Goal: Find specific page/section: Find specific page/section

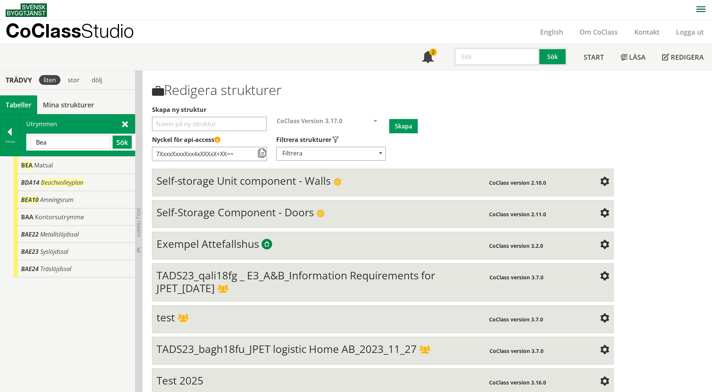
scroll to position [12, 0]
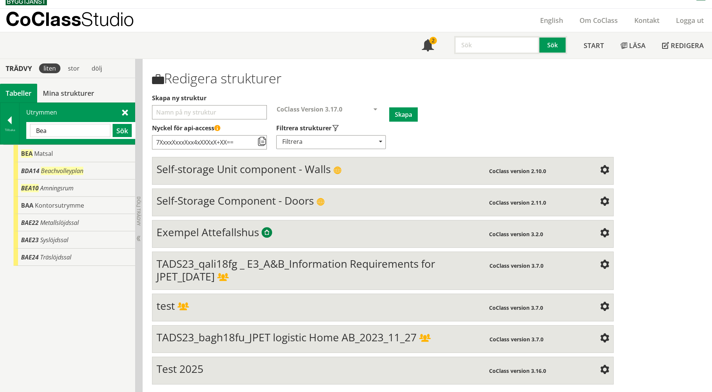
drag, startPoint x: 55, startPoint y: 130, endPoint x: 41, endPoint y: 132, distance: 14.9
click at [41, 132] on input "Bea" at bounding box center [70, 130] width 80 height 13
click at [119, 133] on button "Sök" at bounding box center [122, 130] width 19 height 13
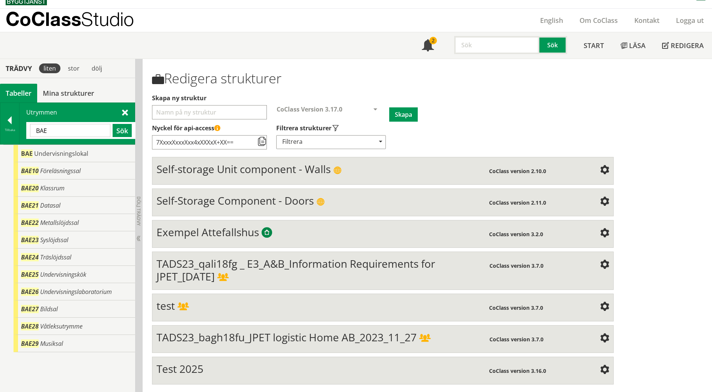
drag, startPoint x: 56, startPoint y: 131, endPoint x: 31, endPoint y: 130, distance: 24.8
click at [31, 130] on input "BAE" at bounding box center [70, 130] width 80 height 13
paste input "ATELJÈ"
type input "ATELJÈ"
click at [123, 130] on button "Sök" at bounding box center [122, 130] width 19 height 13
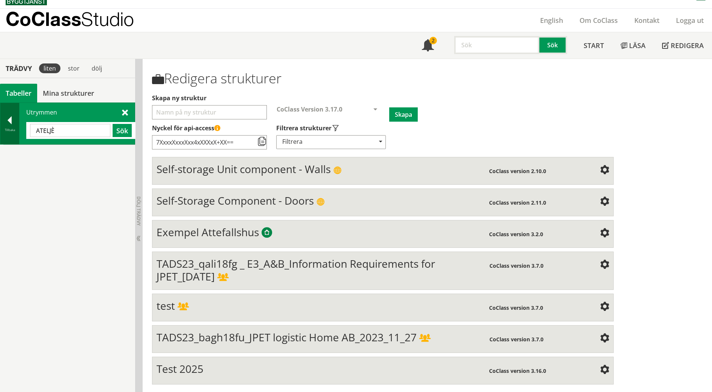
click at [9, 125] on div at bounding box center [9, 121] width 19 height 11
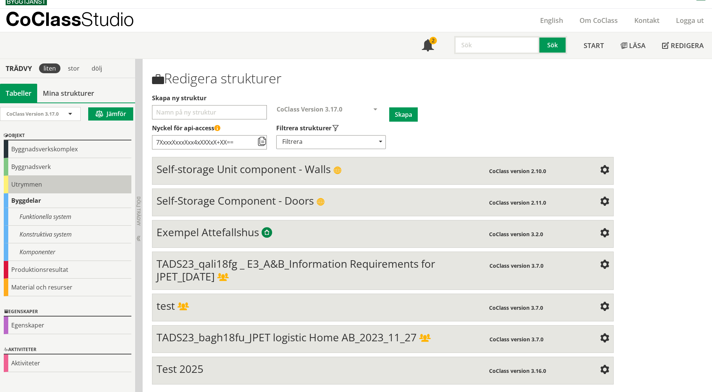
click at [16, 181] on div "Utrymmen" at bounding box center [68, 185] width 128 height 18
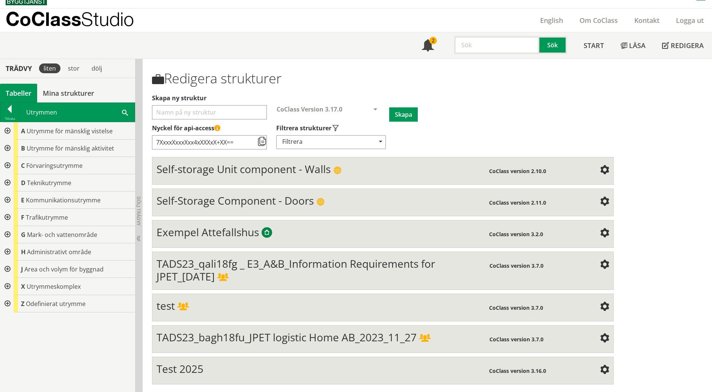
click at [125, 113] on span at bounding box center [125, 112] width 6 height 8
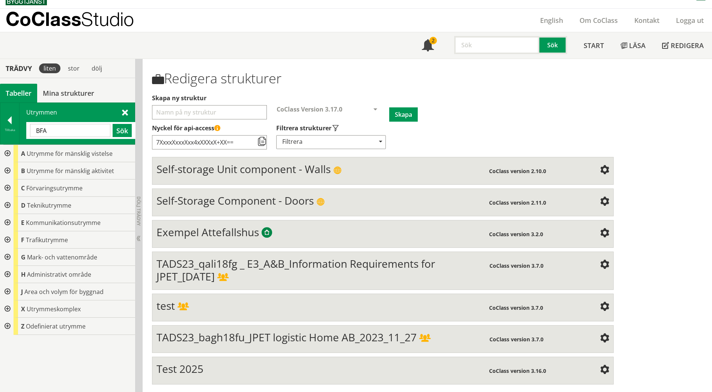
type input "BFA"
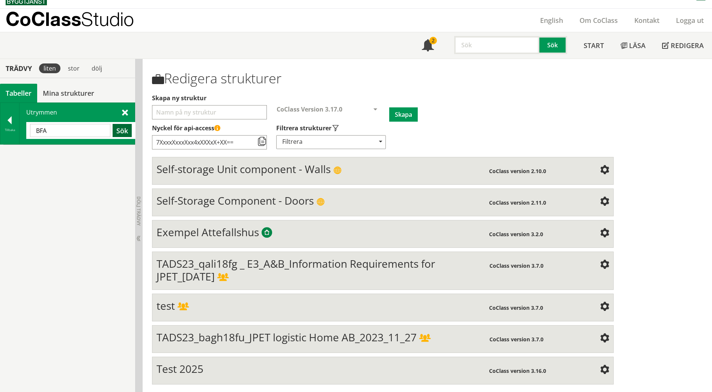
click at [125, 132] on button "Sök" at bounding box center [122, 130] width 19 height 13
click at [5, 123] on div at bounding box center [9, 121] width 19 height 11
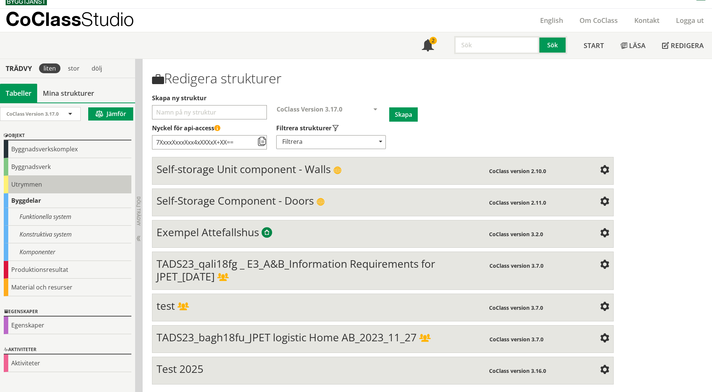
click at [34, 189] on div "Utrymmen" at bounding box center [68, 185] width 128 height 18
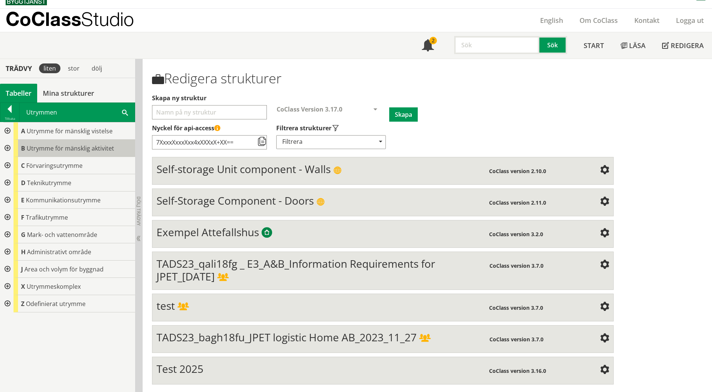
click at [43, 149] on span "Utrymme för mänsklig aktivitet" at bounding box center [71, 148] width 88 height 8
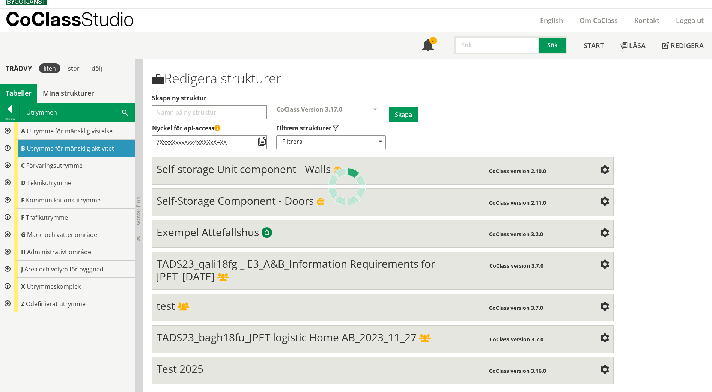
click at [43, 149] on span "Utrymme för mänsklig aktivitet" at bounding box center [71, 148] width 88 height 8
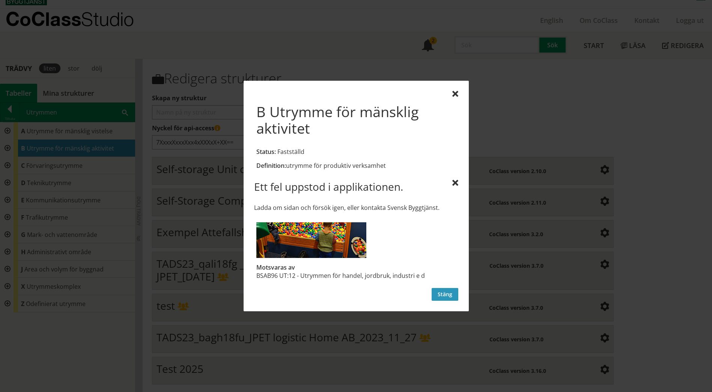
click at [452, 293] on button "Stäng" at bounding box center [445, 294] width 27 height 13
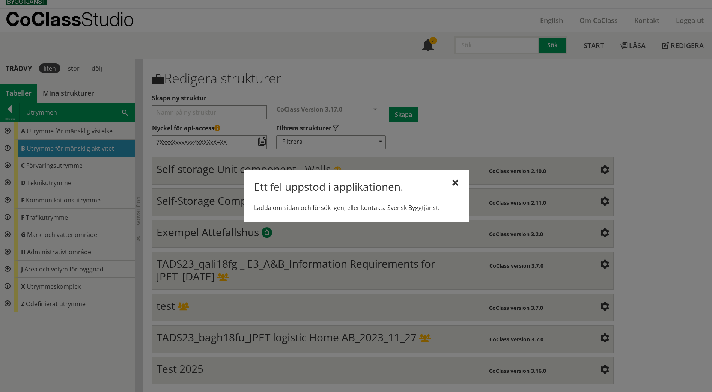
click at [448, 180] on div "Ett fel uppstod i applikationen. Ladda om sidan och försök igen, eller kontakta…" at bounding box center [356, 196] width 225 height 53
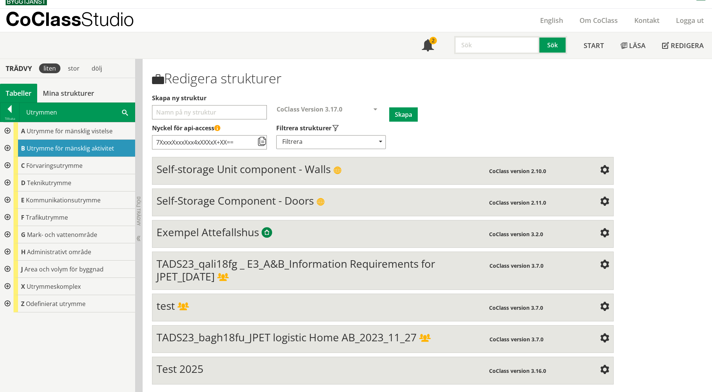
click at [6, 146] on div at bounding box center [7, 148] width 14 height 17
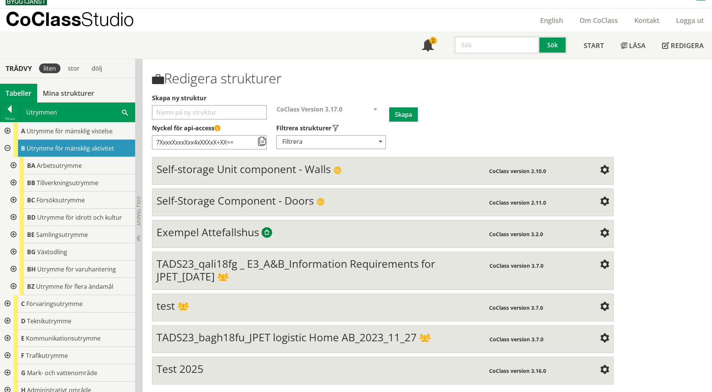
click at [15, 167] on div at bounding box center [13, 165] width 14 height 17
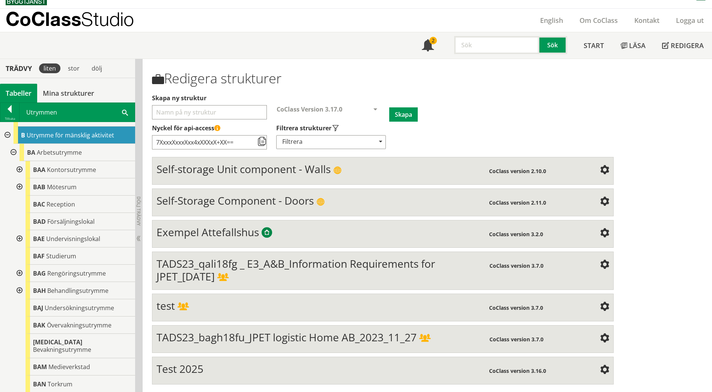
scroll to position [0, 0]
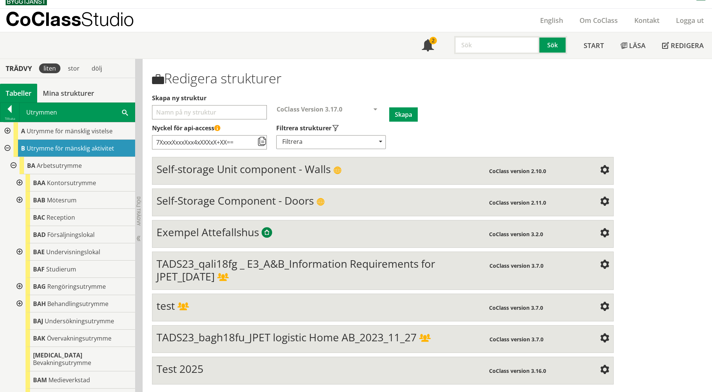
click at [6, 127] on div at bounding box center [7, 130] width 14 height 17
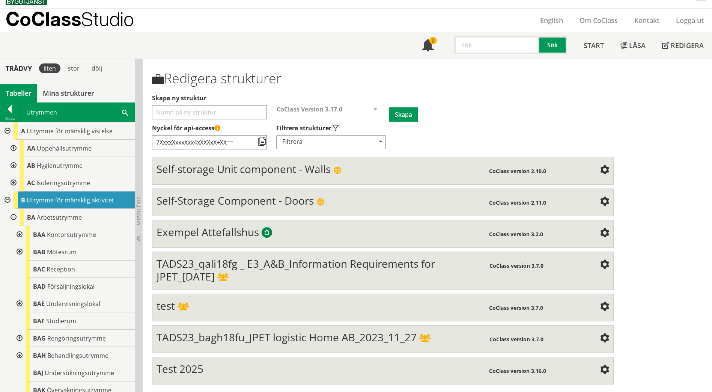
click at [13, 151] on div at bounding box center [13, 148] width 14 height 17
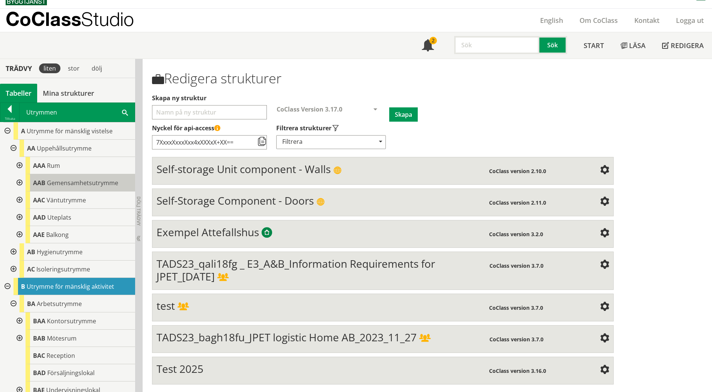
click at [66, 184] on span "Gemensamhetsutrymme" at bounding box center [82, 183] width 71 height 8
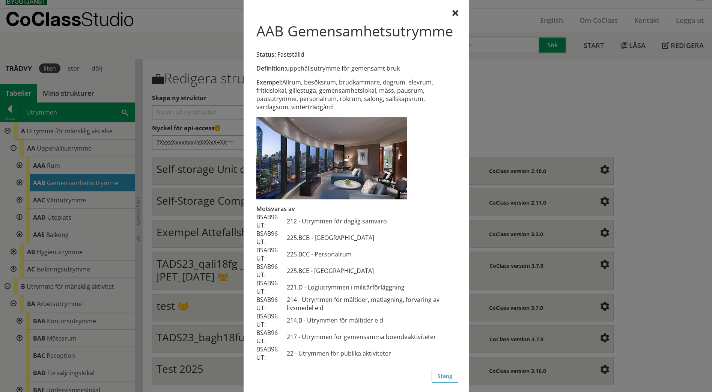
click at [134, 199] on div at bounding box center [356, 196] width 712 height 392
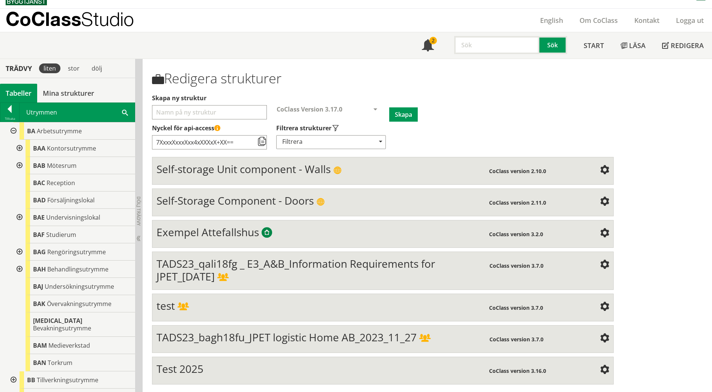
scroll to position [150, 0]
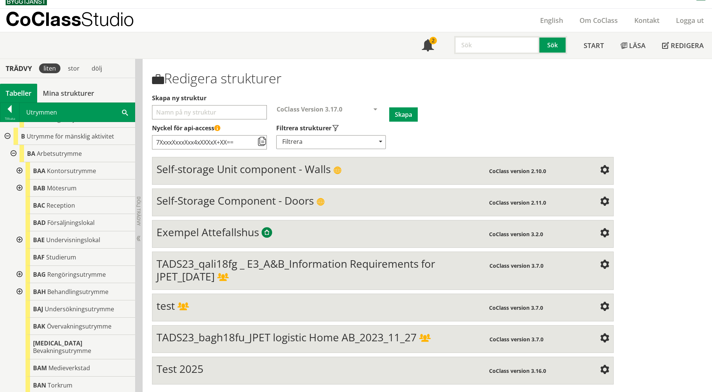
click at [19, 241] on div at bounding box center [19, 239] width 14 height 17
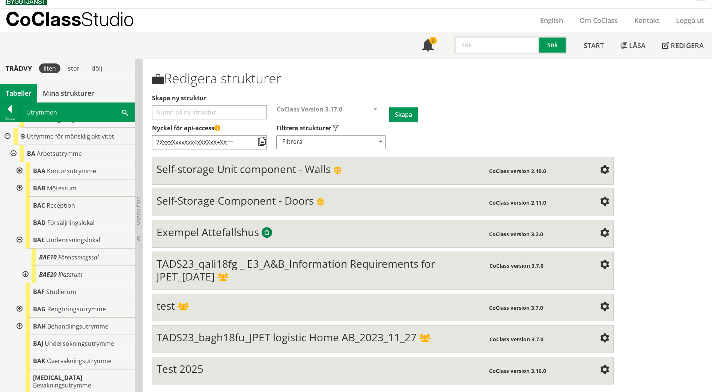
click at [19, 241] on div at bounding box center [19, 239] width 14 height 17
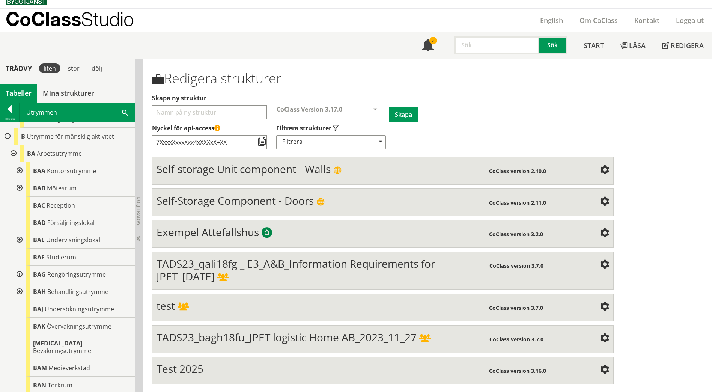
click at [19, 241] on div at bounding box center [19, 239] width 14 height 17
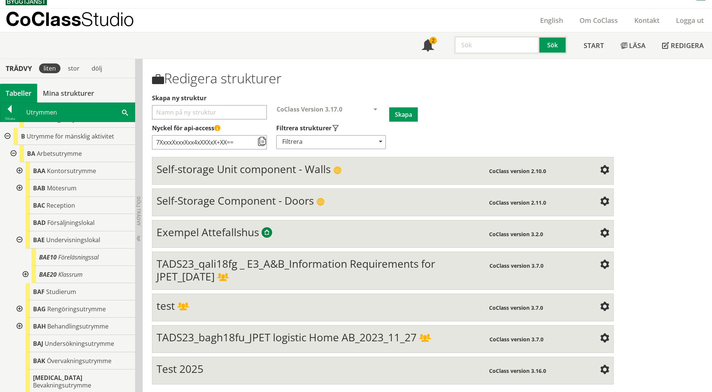
click at [25, 273] on div at bounding box center [25, 274] width 14 height 17
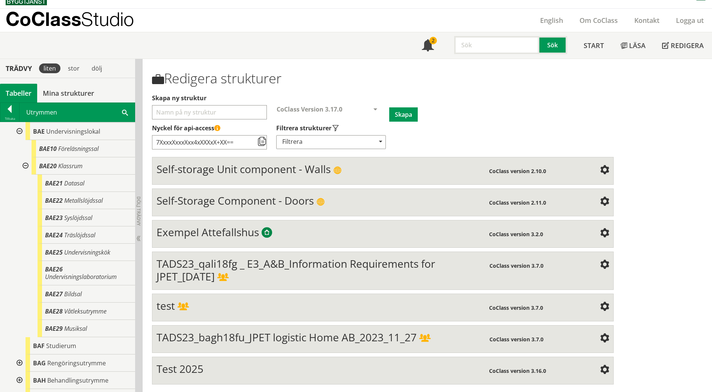
scroll to position [263, 0]
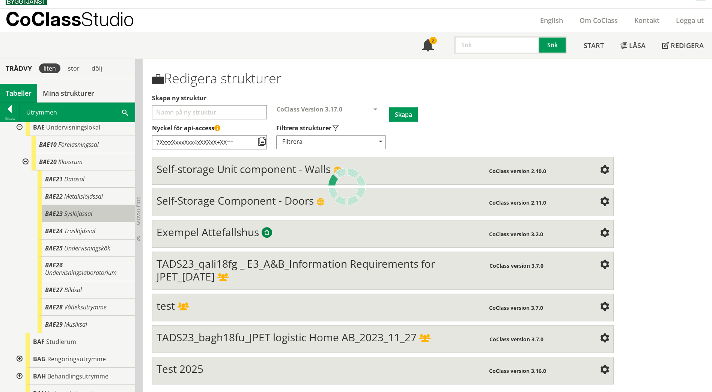
click at [104, 214] on div "BAE23 Syslöjdssal" at bounding box center [87, 213] width 98 height 17
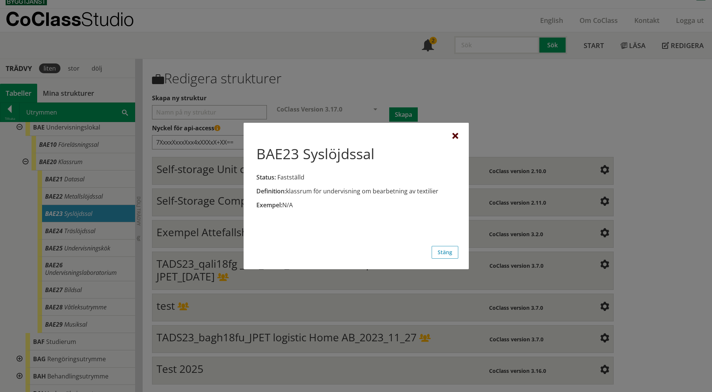
click at [458, 137] on div at bounding box center [456, 136] width 6 height 6
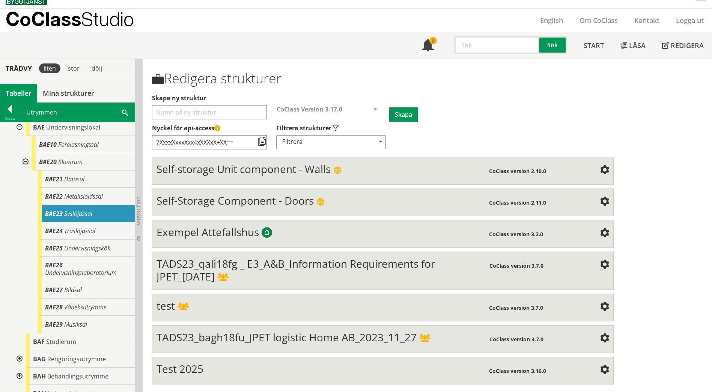
click at [71, 210] on span "Syslöjdssal" at bounding box center [78, 214] width 28 height 8
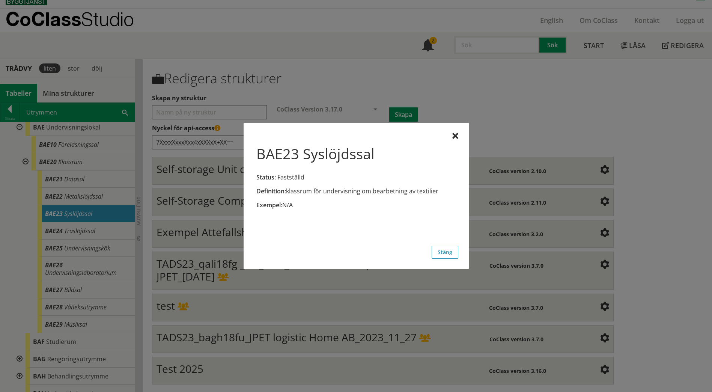
click at [93, 228] on div at bounding box center [356, 196] width 712 height 392
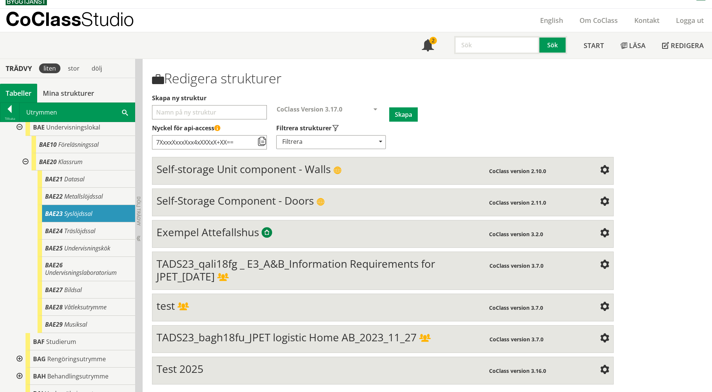
click at [89, 208] on div "BAE23 Syslöjdssal" at bounding box center [87, 213] width 98 height 17
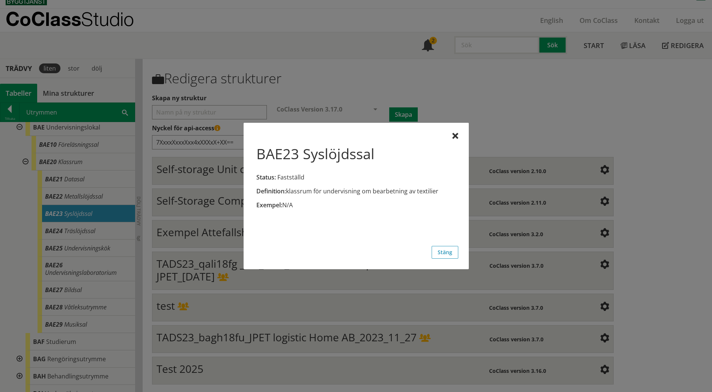
click at [459, 136] on div "BAE23 Syslöjdssal Status: Fastställd Definition: klassrum för undervisning om b…" at bounding box center [356, 196] width 225 height 146
click at [453, 137] on div at bounding box center [456, 136] width 6 height 6
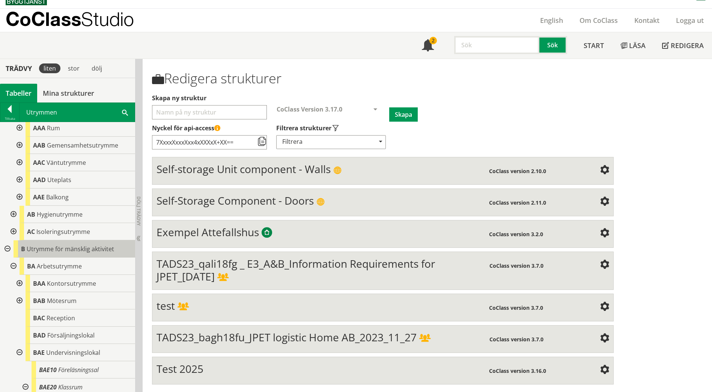
scroll to position [0, 0]
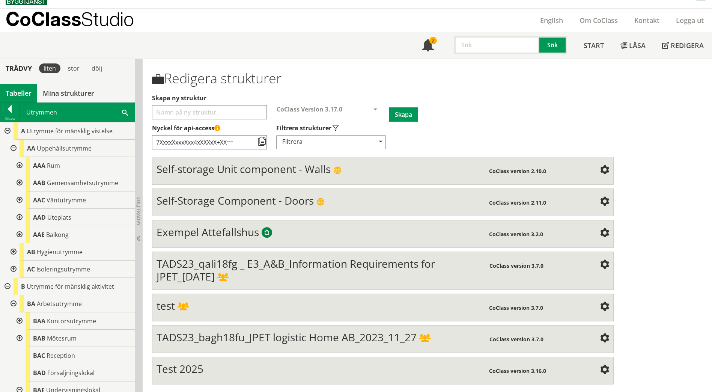
click at [20, 184] on div at bounding box center [19, 182] width 14 height 17
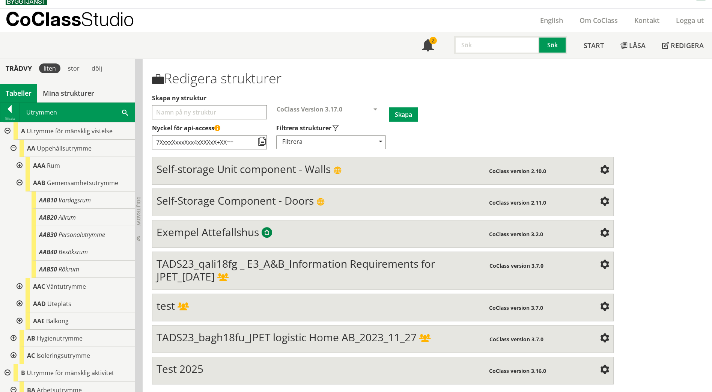
click at [20, 184] on div at bounding box center [19, 182] width 14 height 17
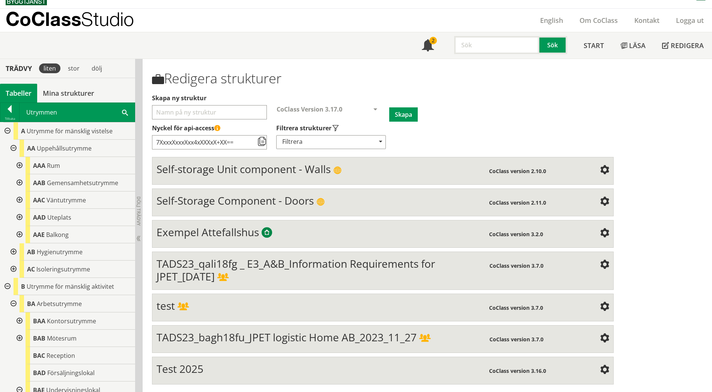
click at [18, 201] on div at bounding box center [19, 200] width 14 height 17
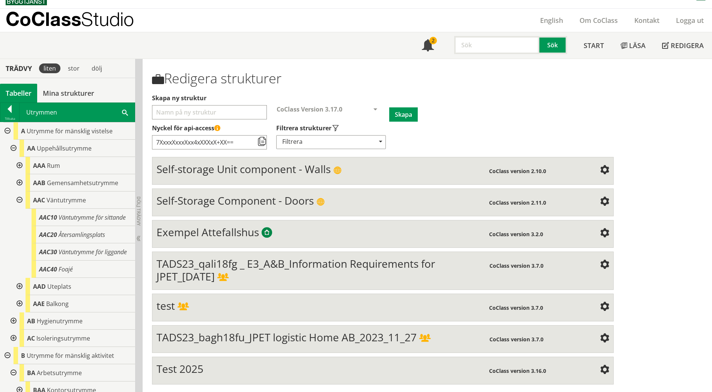
click at [18, 201] on div at bounding box center [19, 200] width 14 height 17
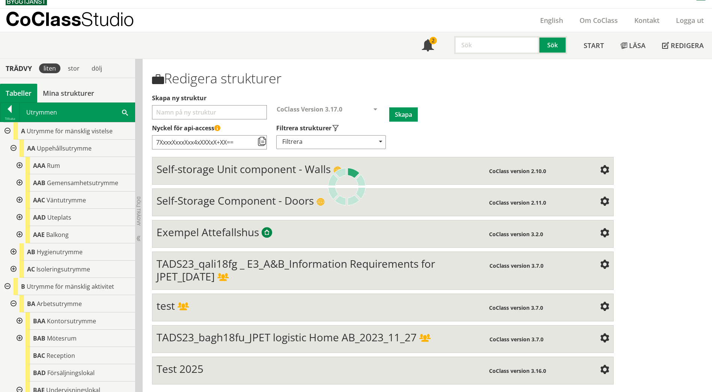
click at [20, 217] on div at bounding box center [19, 217] width 14 height 17
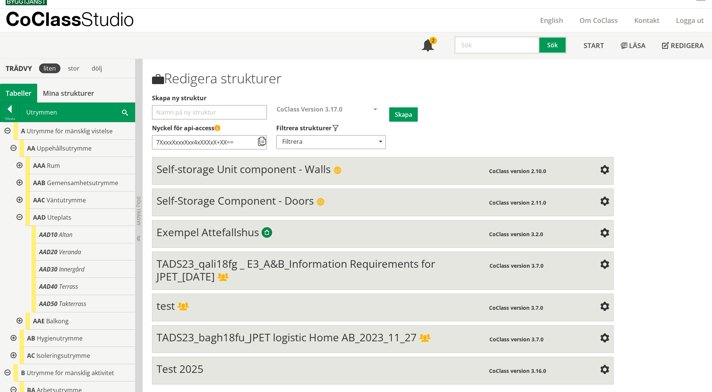
click at [20, 216] on div at bounding box center [19, 217] width 14 height 17
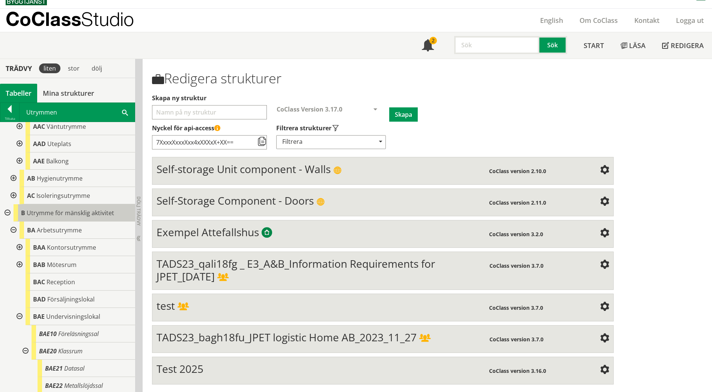
scroll to position [75, 0]
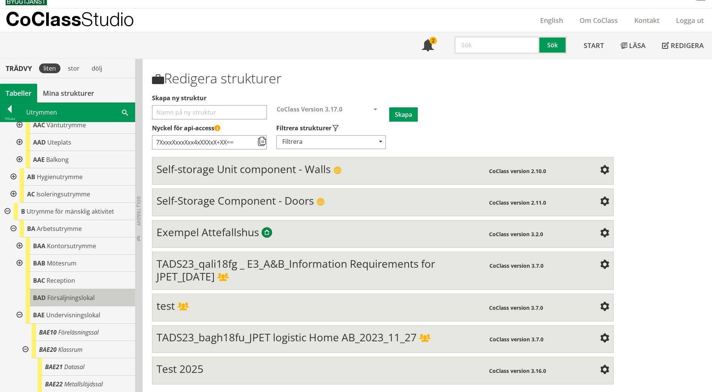
click at [62, 303] on div "BAD Försäljningslokal" at bounding box center [81, 297] width 110 height 17
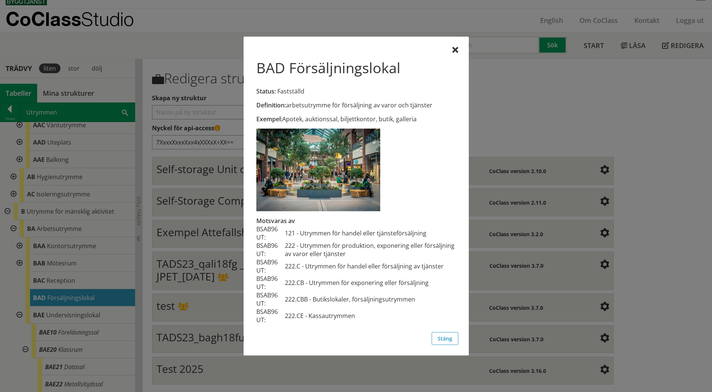
click at [68, 339] on div at bounding box center [356, 196] width 712 height 392
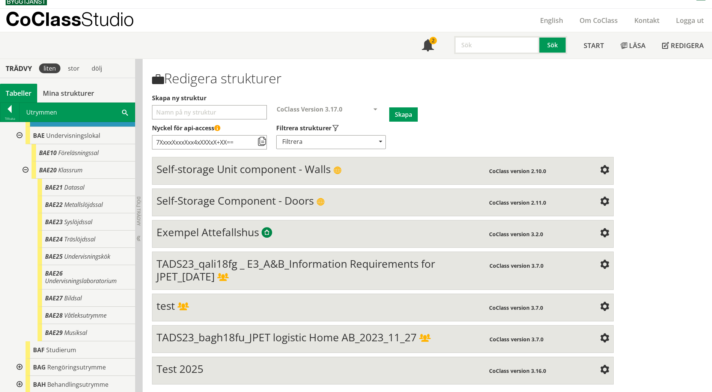
scroll to position [263, 0]
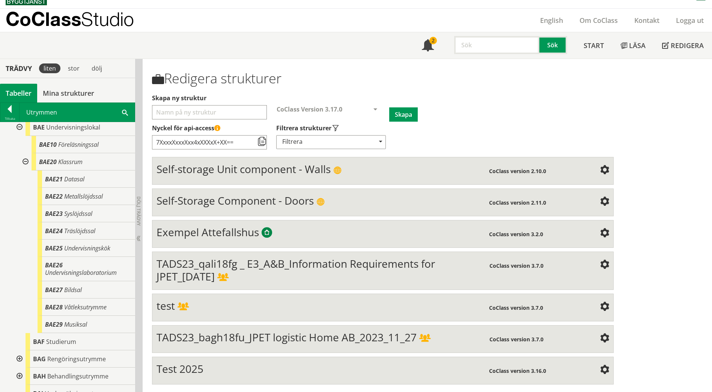
click at [26, 161] on div at bounding box center [25, 161] width 14 height 17
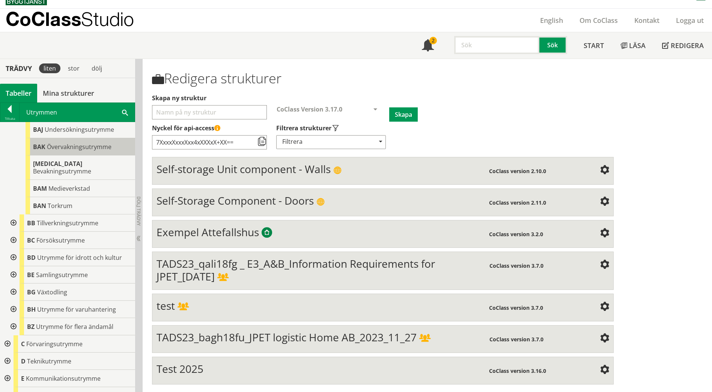
scroll to position [376, 0]
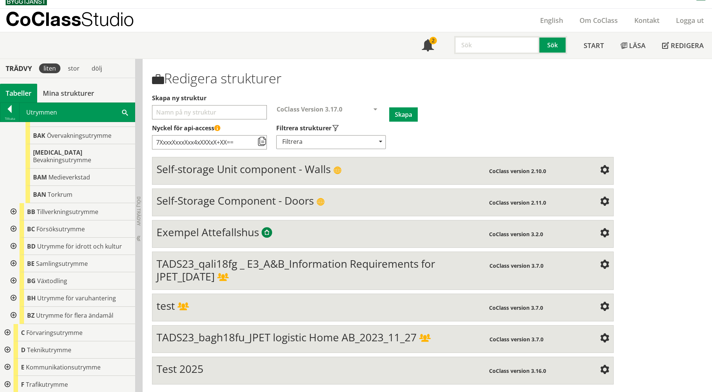
click at [12, 205] on div at bounding box center [13, 211] width 14 height 17
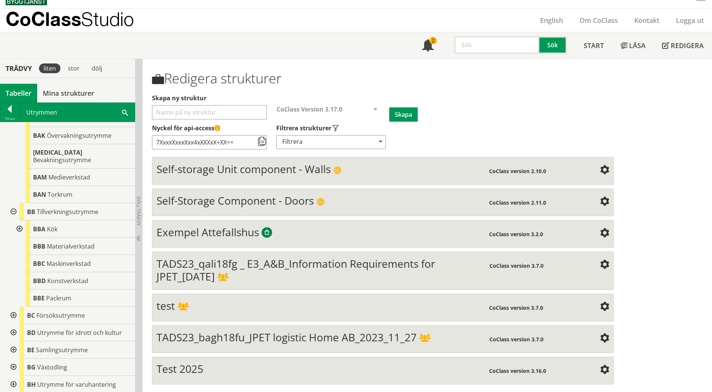
click at [18, 220] on div at bounding box center [19, 228] width 14 height 17
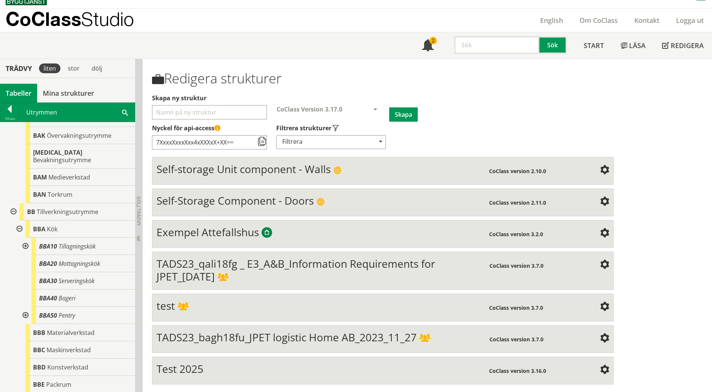
click at [19, 221] on div at bounding box center [19, 228] width 14 height 17
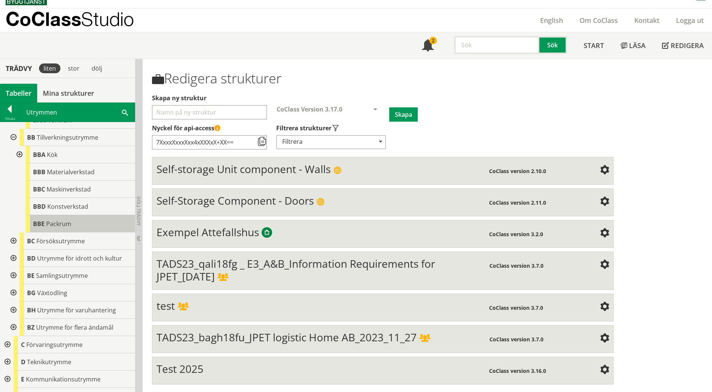
scroll to position [451, 0]
click at [78, 222] on div "BBE Packrum" at bounding box center [81, 222] width 110 height 17
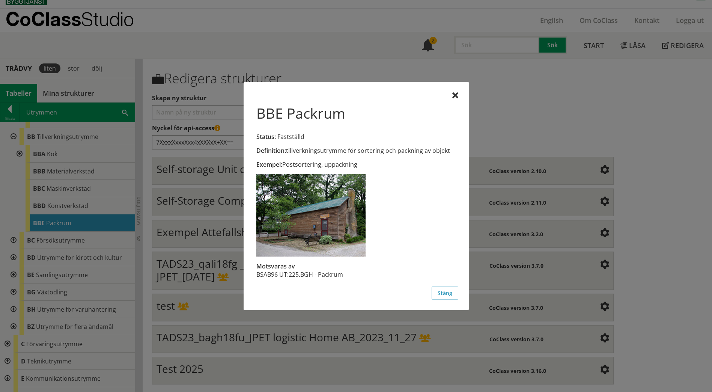
click at [11, 231] on div at bounding box center [356, 196] width 712 height 392
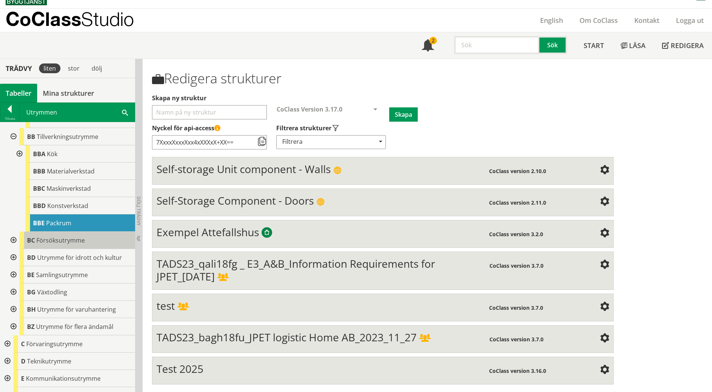
click at [65, 236] on span "Försöksutrymme" at bounding box center [60, 240] width 48 height 8
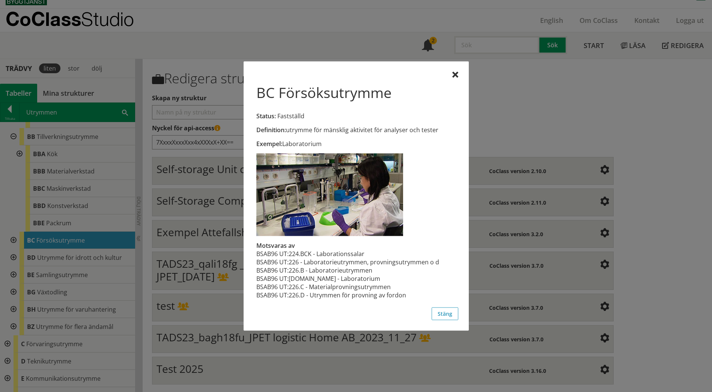
click at [21, 249] on div at bounding box center [356, 196] width 712 height 392
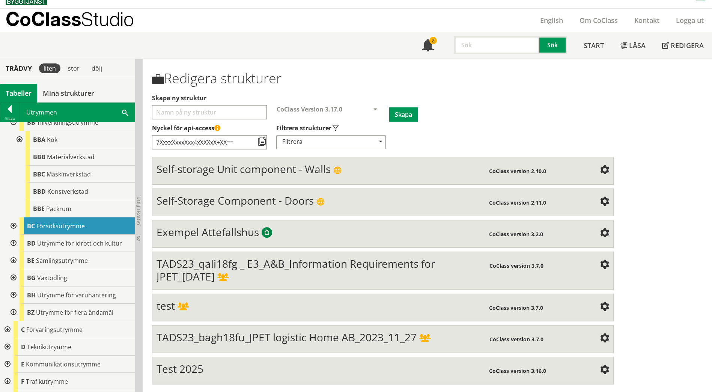
scroll to position [488, 0]
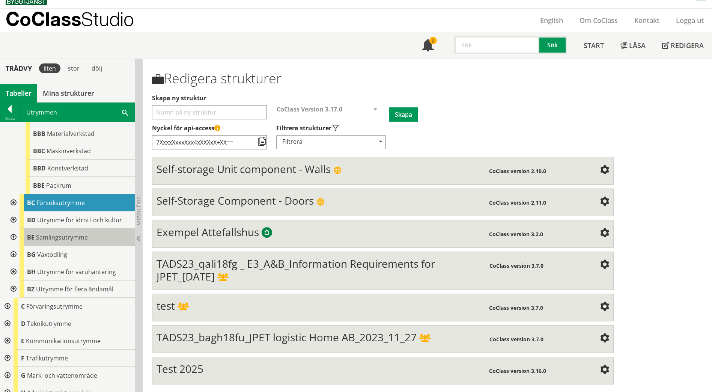
click at [65, 233] on span "Samlingsutrymme" at bounding box center [62, 237] width 52 height 8
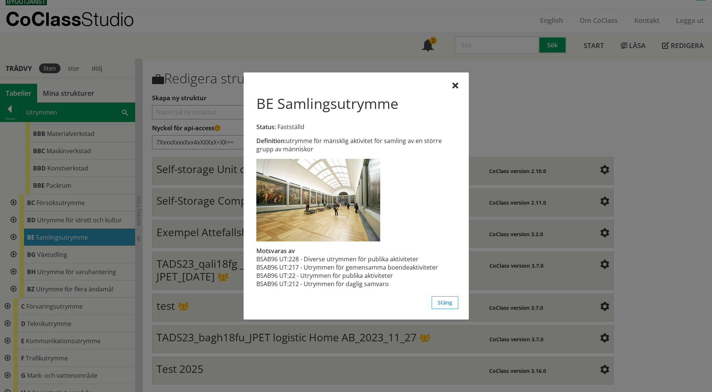
click at [16, 229] on div at bounding box center [356, 196] width 712 height 392
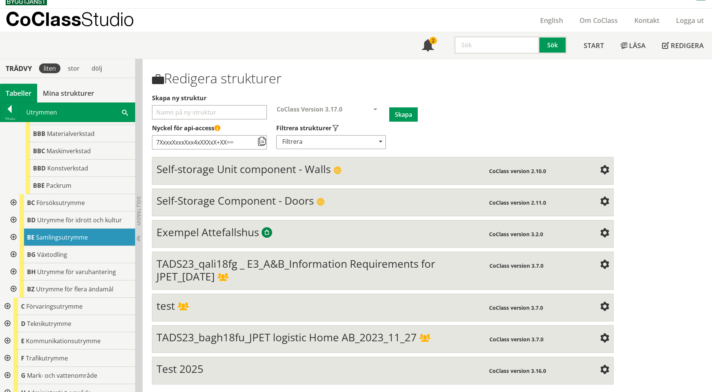
click at [11, 229] on div at bounding box center [13, 237] width 14 height 17
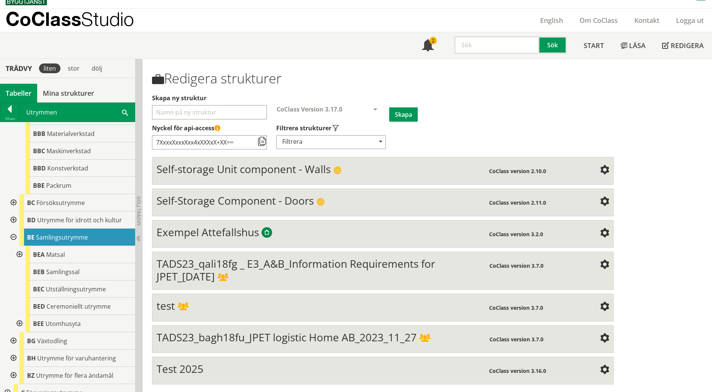
click at [11, 229] on div at bounding box center [13, 237] width 14 height 17
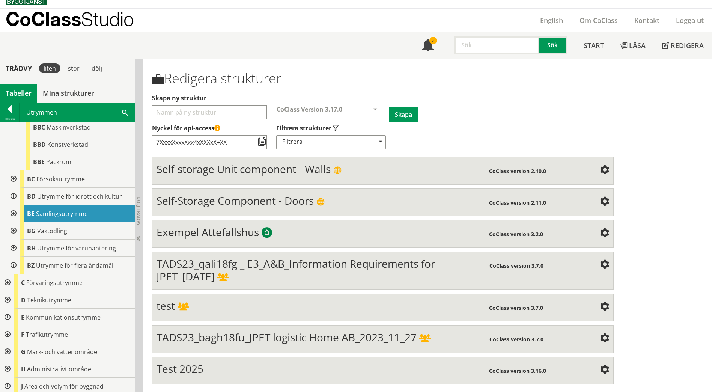
scroll to position [542, 0]
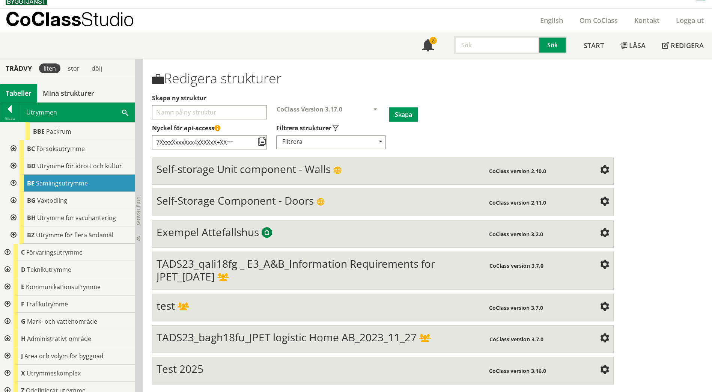
click at [9, 278] on div at bounding box center [7, 286] width 14 height 17
click at [12, 296] on div at bounding box center [13, 304] width 14 height 17
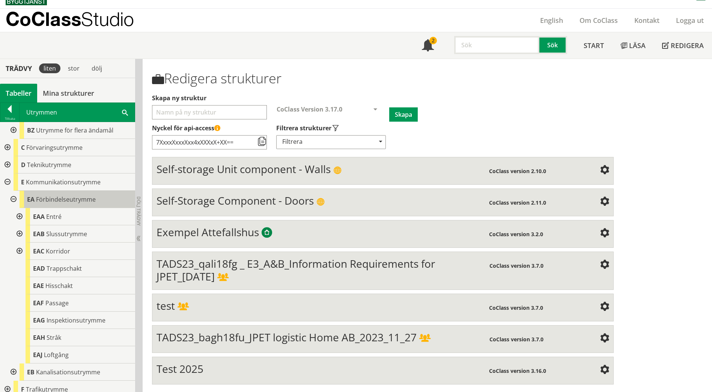
scroll to position [655, 0]
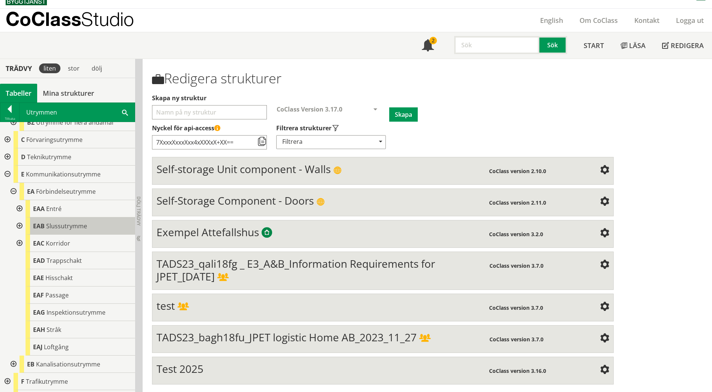
click at [92, 224] on div "EAB Slussutrymme" at bounding box center [81, 225] width 110 height 17
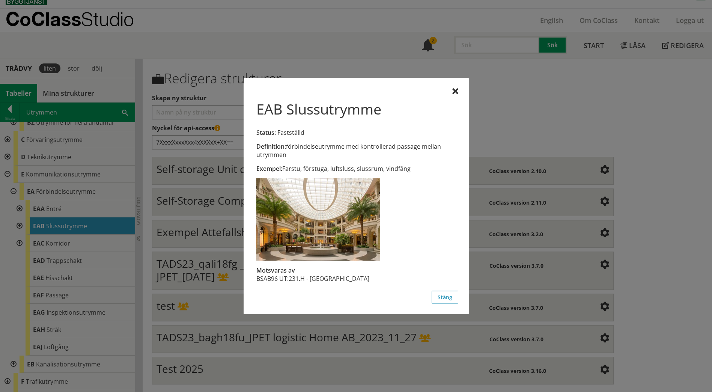
click at [18, 219] on div at bounding box center [356, 196] width 712 height 392
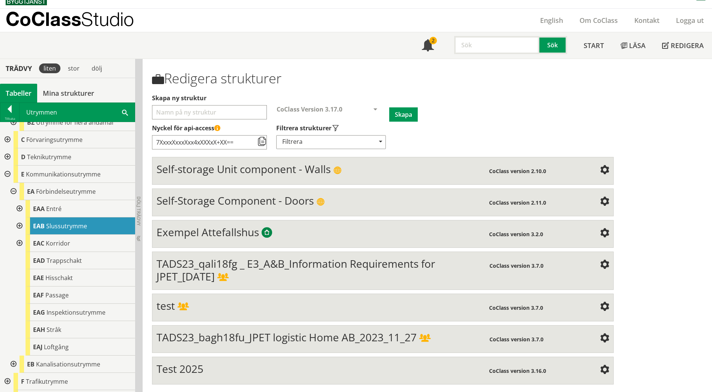
click at [19, 219] on div at bounding box center [19, 225] width 14 height 17
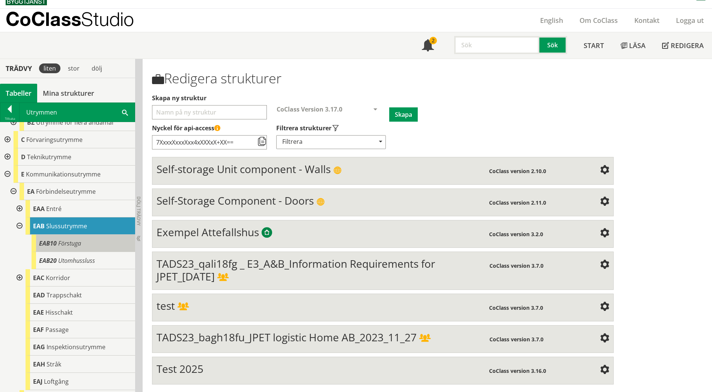
click at [60, 239] on span "Förstuga" at bounding box center [69, 243] width 23 height 8
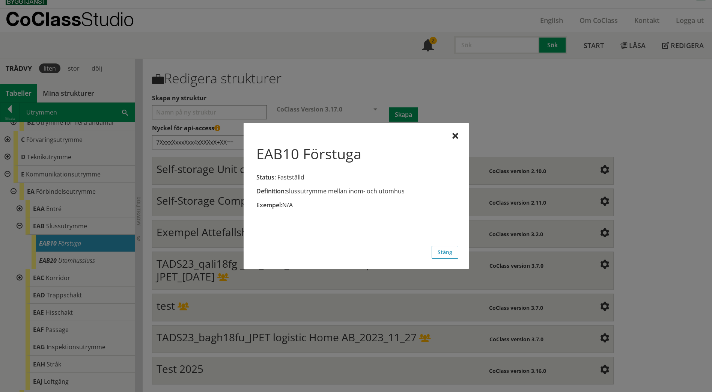
click at [90, 256] on div at bounding box center [356, 196] width 712 height 392
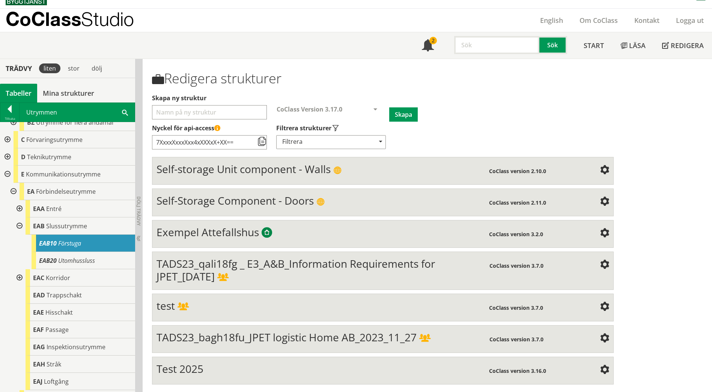
click at [90, 256] on span "Utomhussluss" at bounding box center [76, 260] width 37 height 8
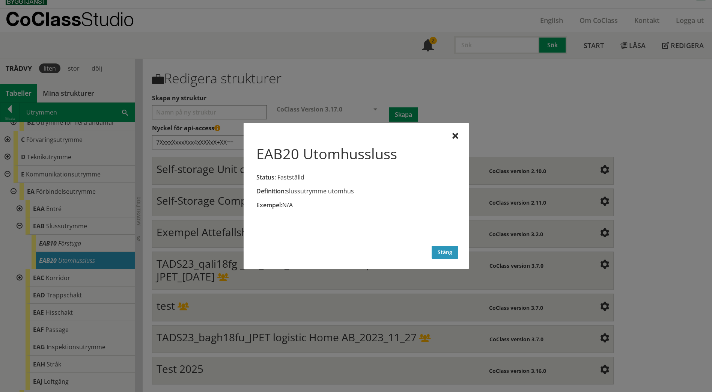
click at [435, 249] on button "Stäng" at bounding box center [445, 252] width 27 height 13
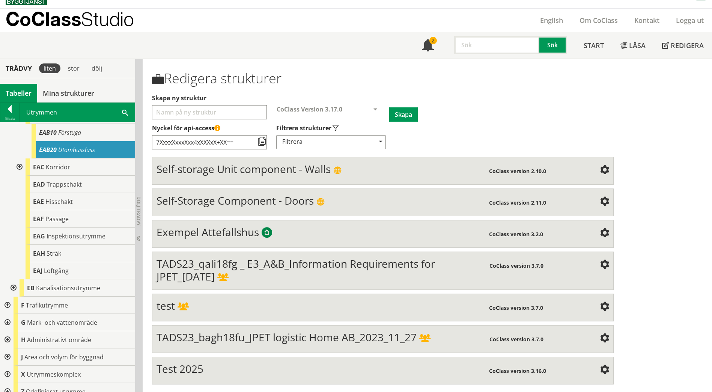
scroll to position [767, 0]
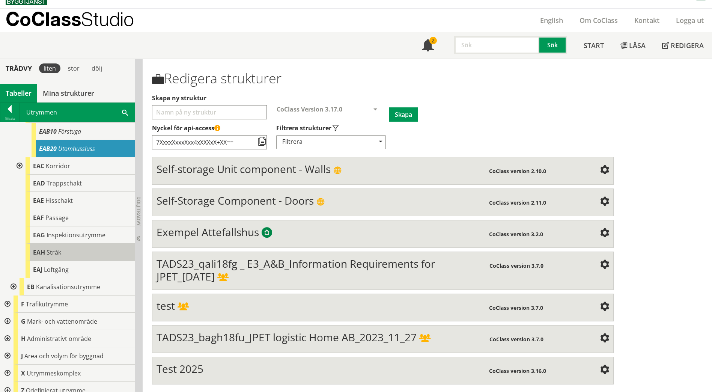
click at [71, 246] on div "EAH Stråk" at bounding box center [81, 252] width 110 height 17
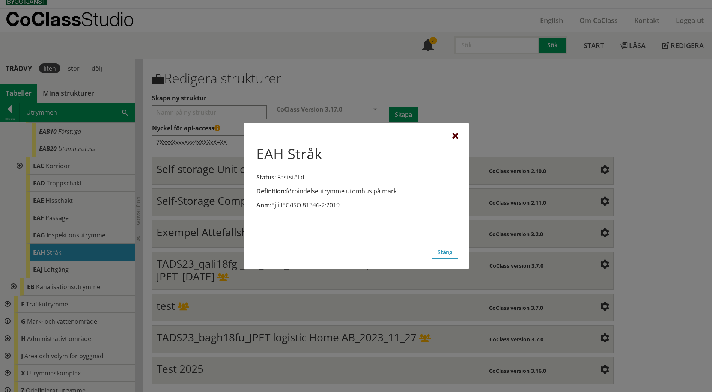
click at [456, 136] on div at bounding box center [456, 136] width 6 height 6
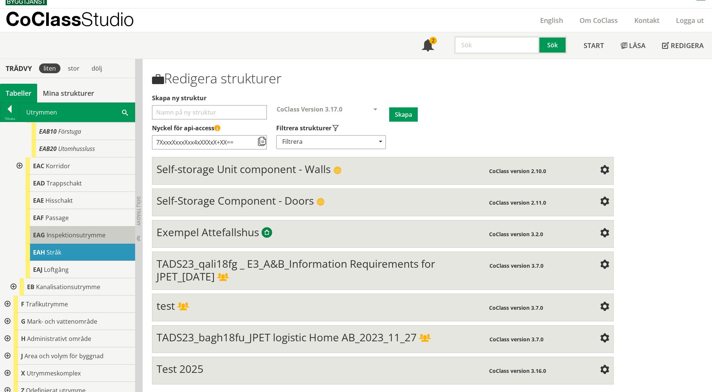
click at [88, 231] on span "Inspektionsutrymme" at bounding box center [76, 235] width 59 height 8
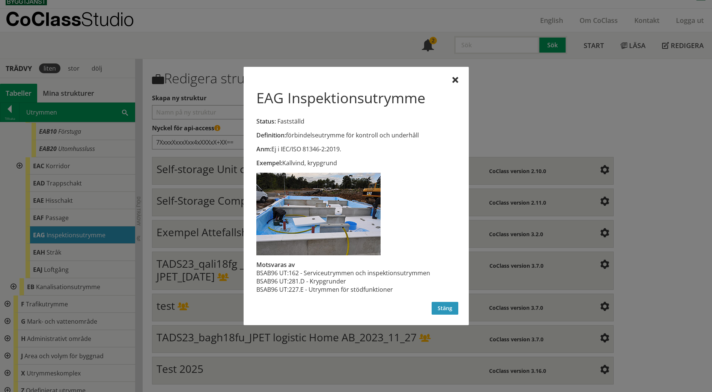
click at [450, 314] on button "Stäng" at bounding box center [445, 308] width 27 height 13
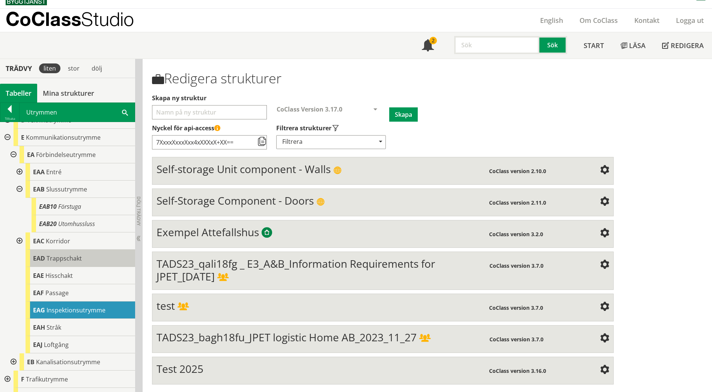
scroll to position [654, 0]
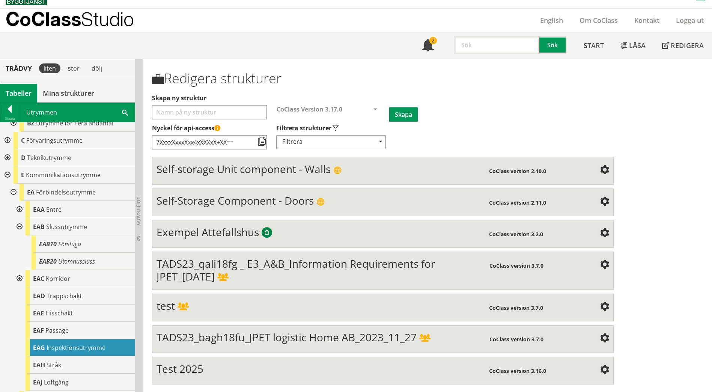
click at [20, 202] on div at bounding box center [19, 209] width 14 height 17
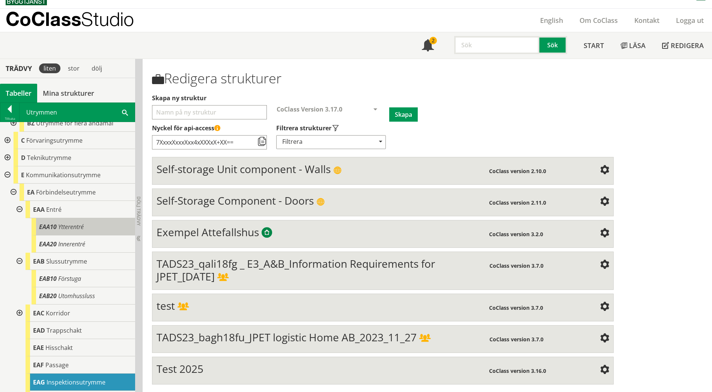
click at [73, 223] on span "Ytterentré" at bounding box center [71, 227] width 26 height 8
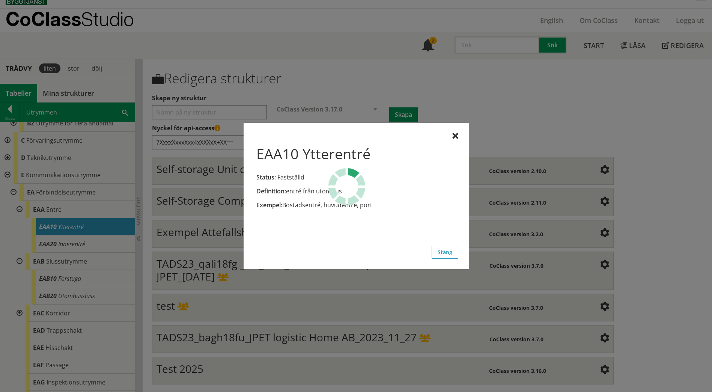
click at [79, 239] on div at bounding box center [356, 196] width 712 height 392
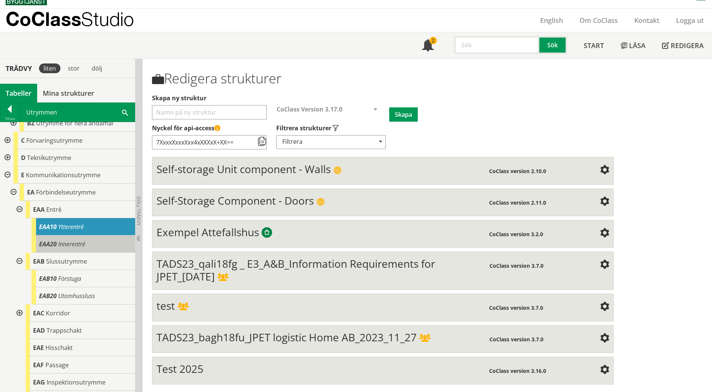
click at [75, 240] on span "Innerentré" at bounding box center [71, 244] width 27 height 8
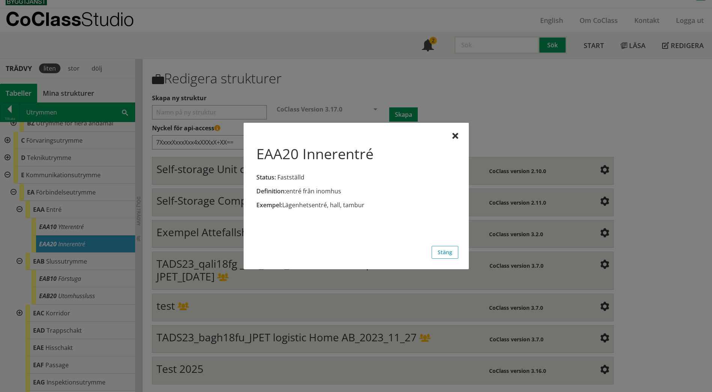
click at [60, 253] on div at bounding box center [356, 196] width 712 height 392
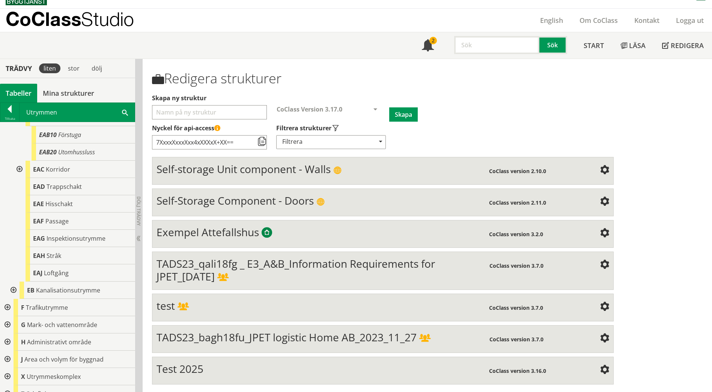
scroll to position [801, 0]
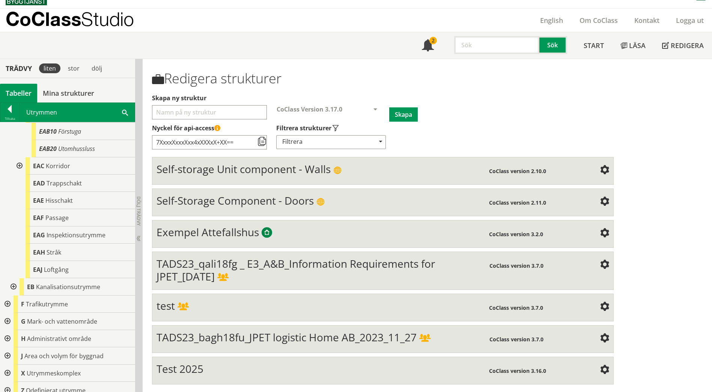
click at [13, 278] on div at bounding box center [13, 286] width 14 height 17
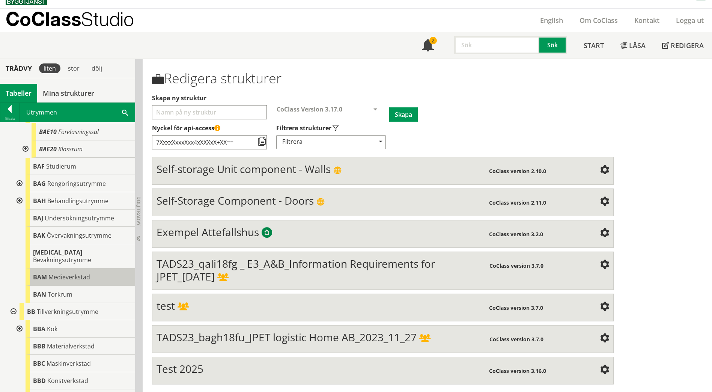
scroll to position [238, 0]
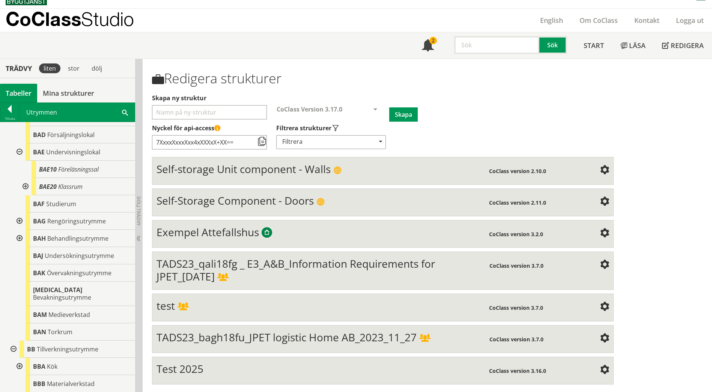
click at [21, 238] on div at bounding box center [19, 238] width 14 height 17
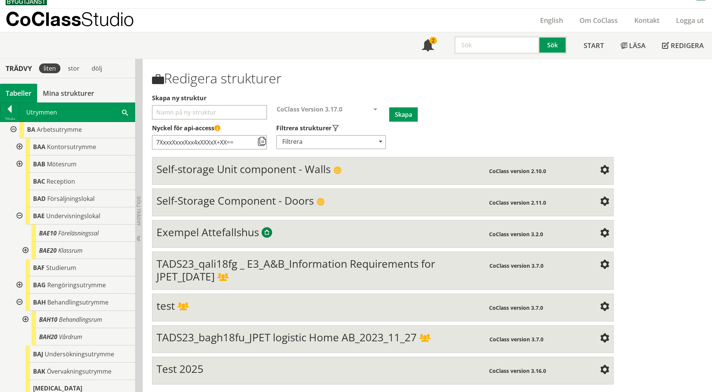
scroll to position [163, 0]
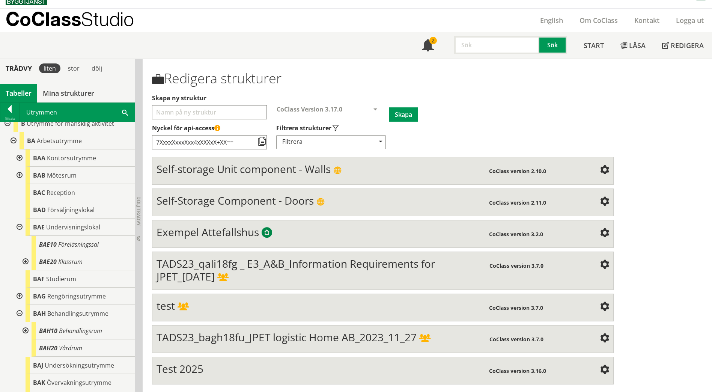
click at [19, 315] on div at bounding box center [19, 313] width 14 height 17
click at [17, 229] on div at bounding box center [19, 227] width 14 height 17
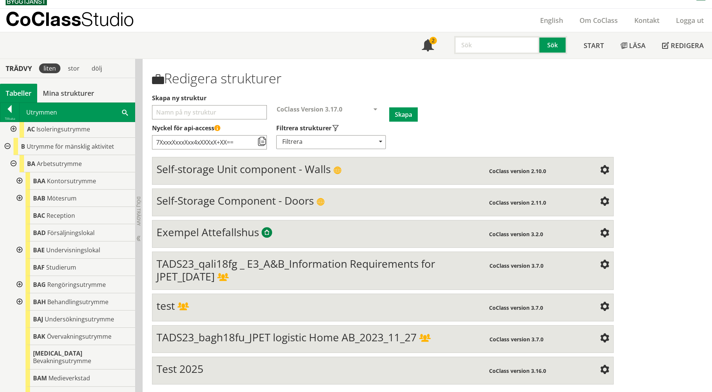
scroll to position [125, 0]
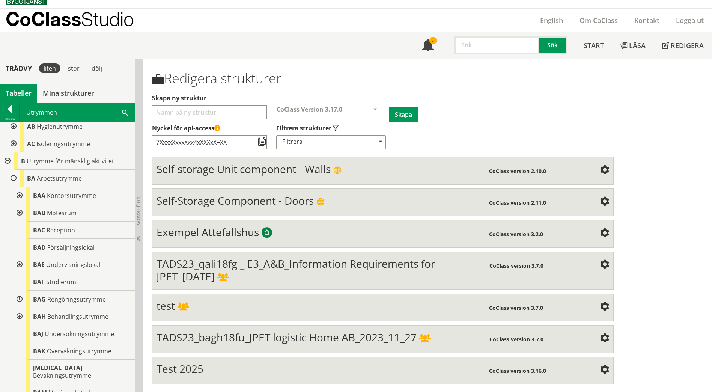
click at [20, 213] on div at bounding box center [19, 212] width 14 height 17
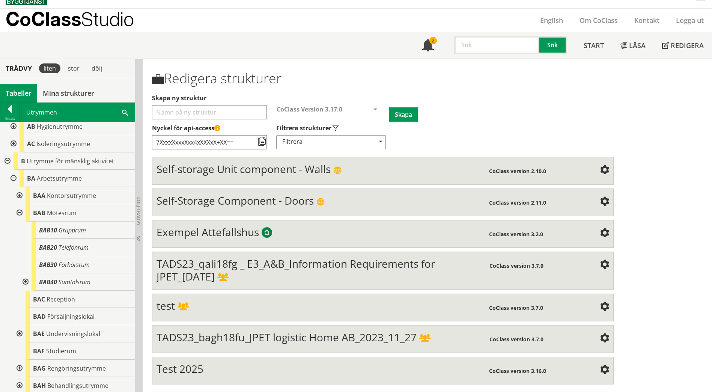
click at [20, 213] on div at bounding box center [19, 212] width 14 height 17
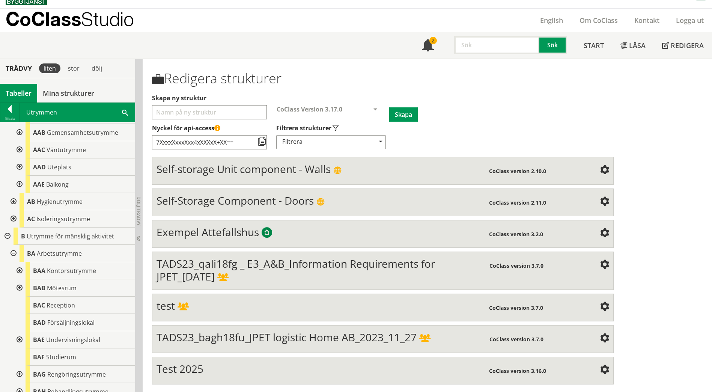
scroll to position [13, 0]
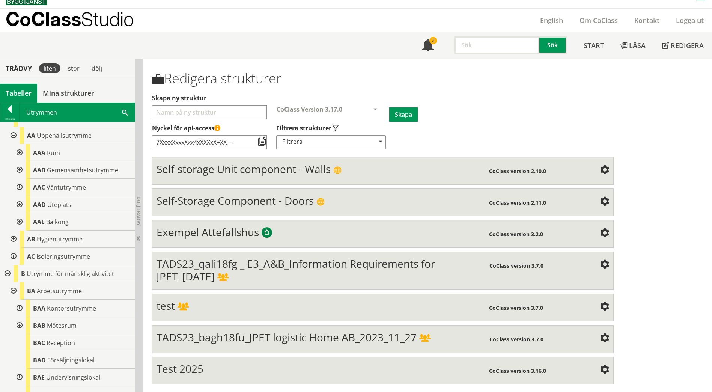
click at [19, 170] on div at bounding box center [19, 169] width 14 height 17
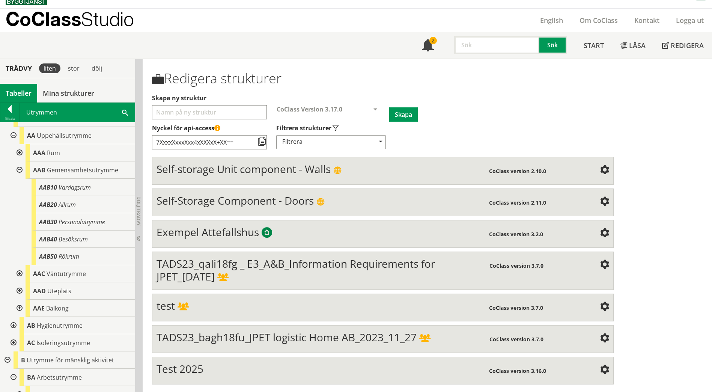
click at [16, 153] on div at bounding box center [19, 152] width 14 height 17
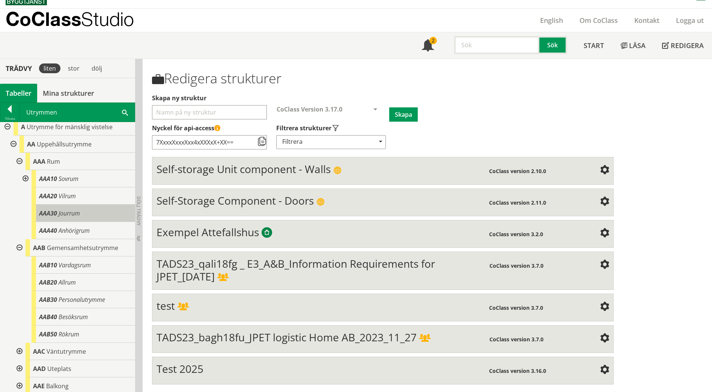
scroll to position [0, 0]
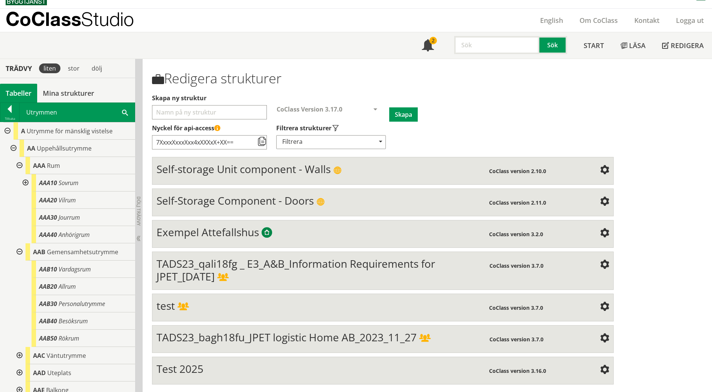
click at [25, 182] on div at bounding box center [25, 182] width 14 height 17
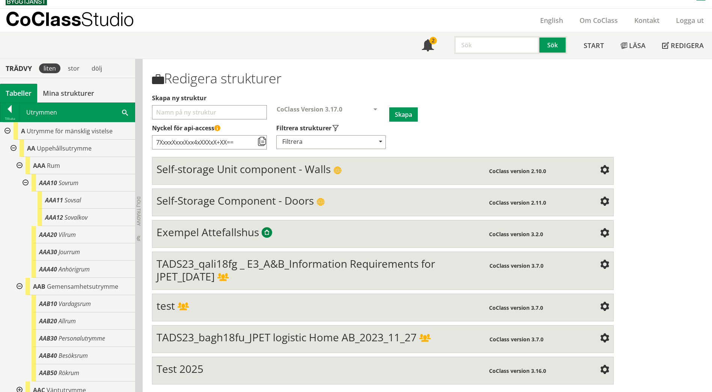
click at [25, 182] on div at bounding box center [25, 182] width 14 height 17
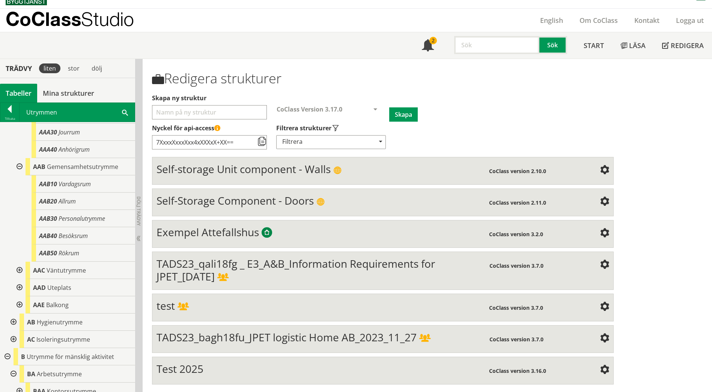
scroll to position [113, 0]
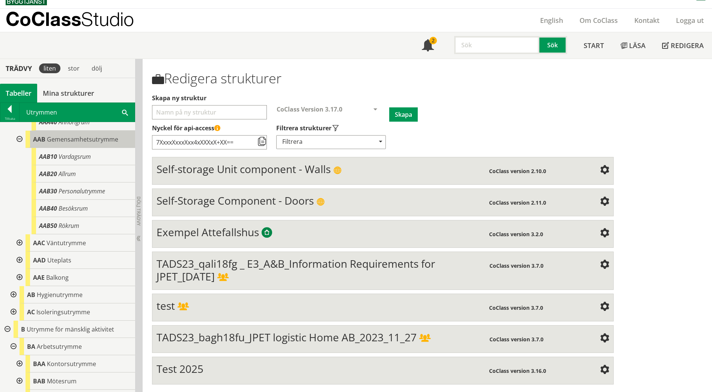
click at [55, 143] on div "AAB Gemensamhetsutrymme" at bounding box center [81, 139] width 110 height 17
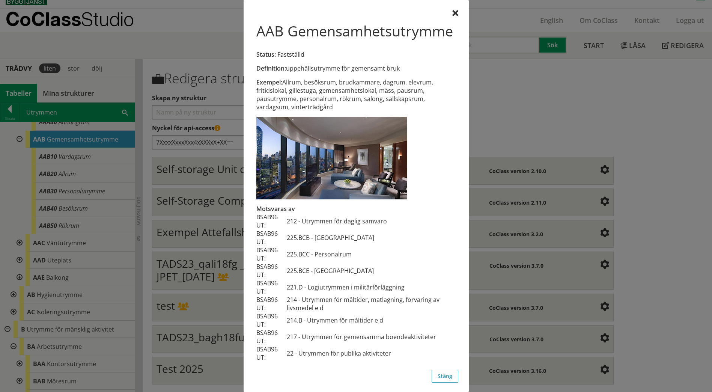
scroll to position [18, 0]
click at [51, 207] on div at bounding box center [356, 196] width 712 height 392
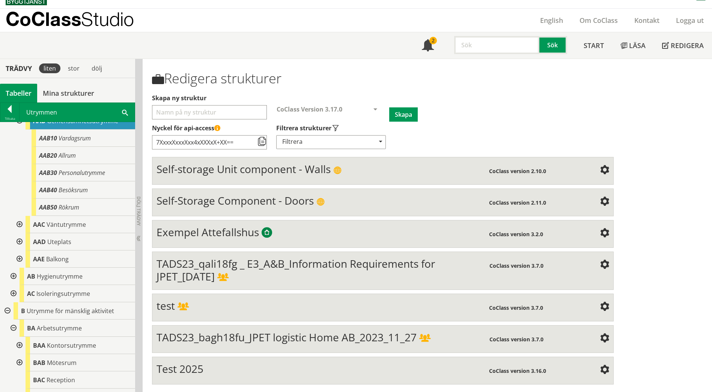
scroll to position [113, 0]
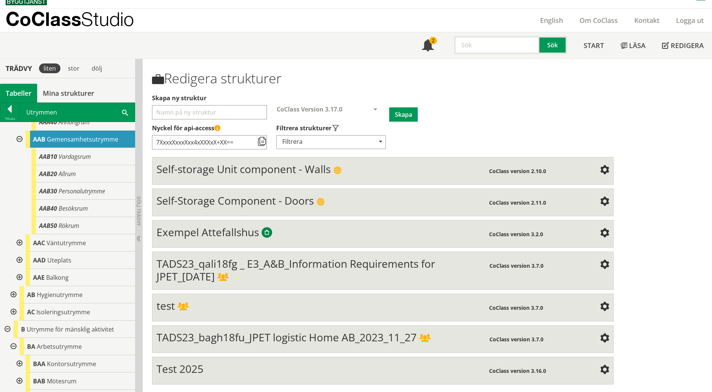
click at [127, 110] on span at bounding box center [125, 112] width 6 height 8
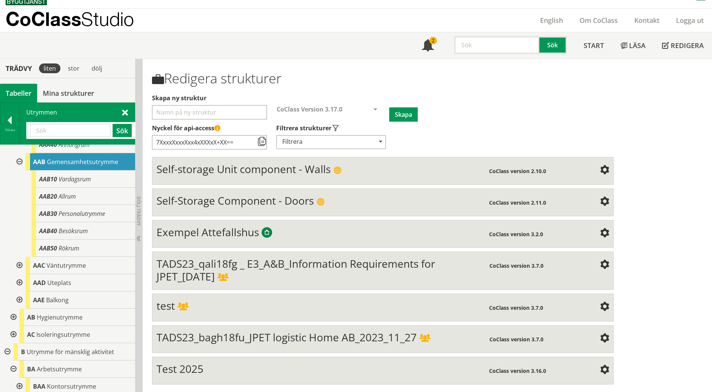
click at [88, 124] on input "text" at bounding box center [70, 130] width 80 height 13
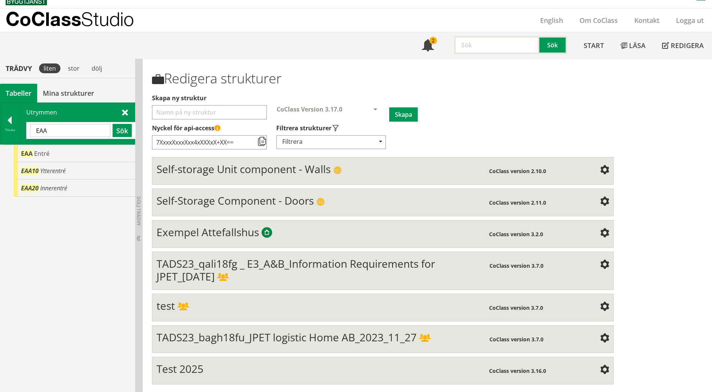
drag, startPoint x: 57, startPoint y: 133, endPoint x: 25, endPoint y: 131, distance: 32.0
click at [25, 131] on div "Utrymmen EAA Sök" at bounding box center [77, 123] width 115 height 41
click at [124, 131] on button "Sök" at bounding box center [122, 130] width 19 height 13
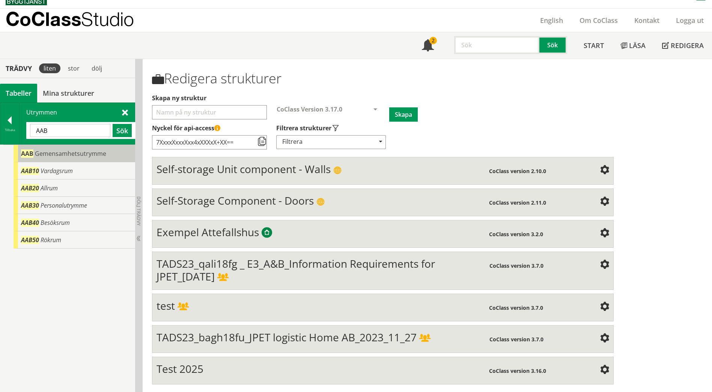
click at [81, 155] on span "Gemensamhetsutrymme" at bounding box center [70, 153] width 71 height 8
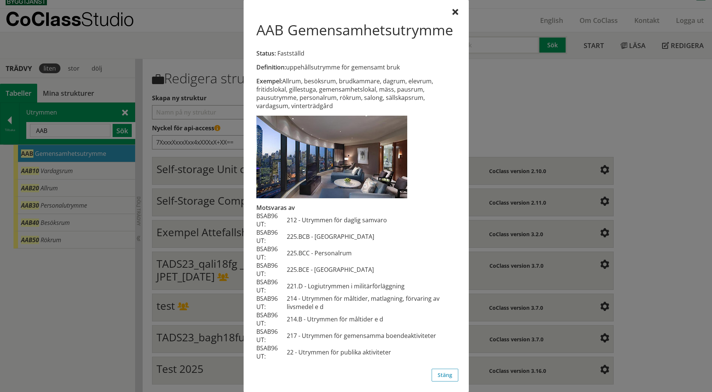
click at [72, 134] on div at bounding box center [356, 196] width 712 height 392
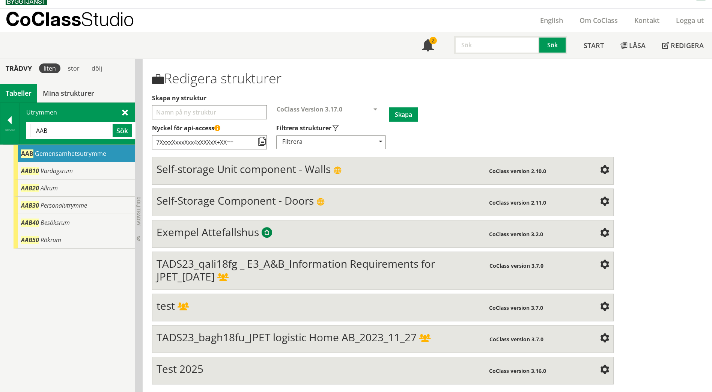
click at [69, 131] on input "AAB" at bounding box center [70, 130] width 80 height 13
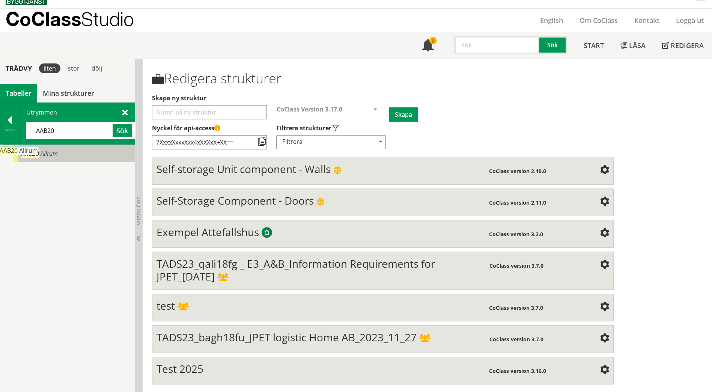
click at [46, 153] on span "Allrum" at bounding box center [49, 153] width 17 height 8
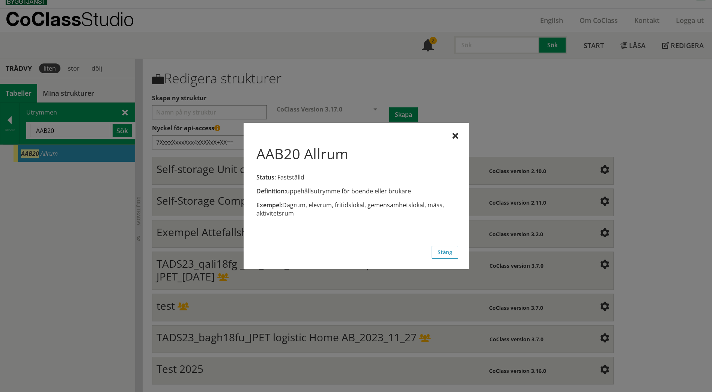
click at [60, 131] on div at bounding box center [356, 196] width 712 height 392
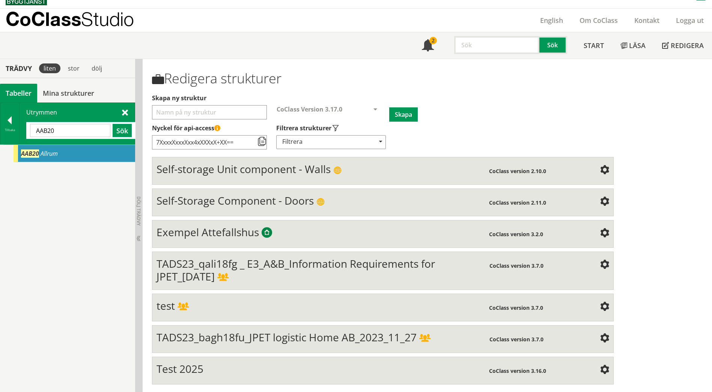
drag, startPoint x: 62, startPoint y: 130, endPoint x: 24, endPoint y: 129, distance: 37.2
click at [24, 129] on div "Utrymmen AAB20 Sök" at bounding box center [77, 123] width 115 height 41
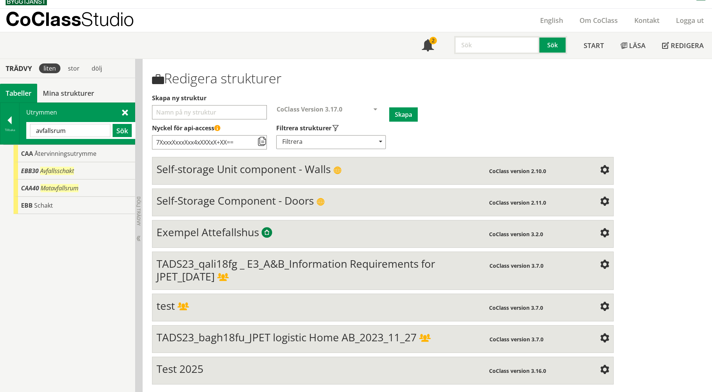
type input "avfallsrum"
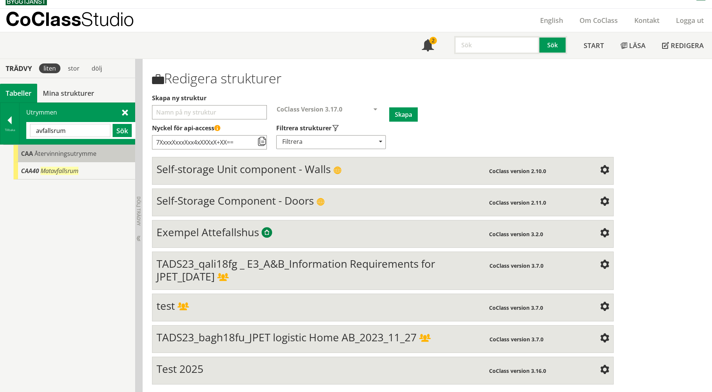
click at [60, 156] on span "Återvinningsutrymme" at bounding box center [66, 153] width 62 height 8
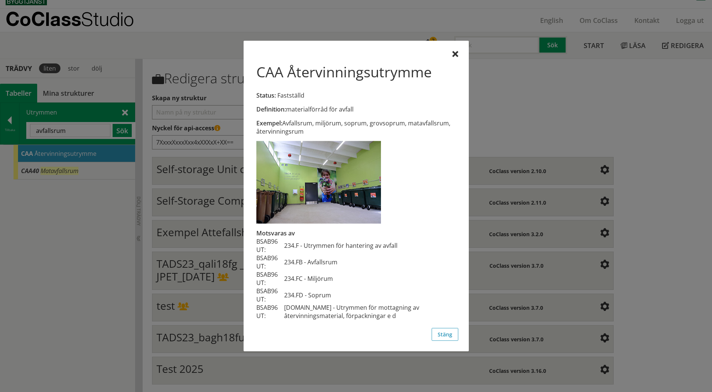
click at [107, 119] on div at bounding box center [356, 196] width 712 height 392
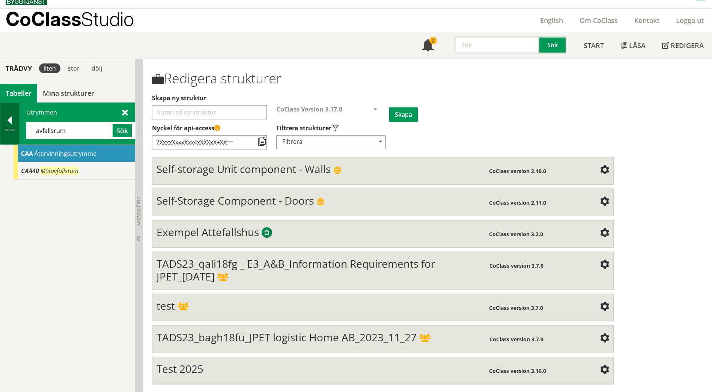
click at [10, 122] on div at bounding box center [9, 121] width 19 height 11
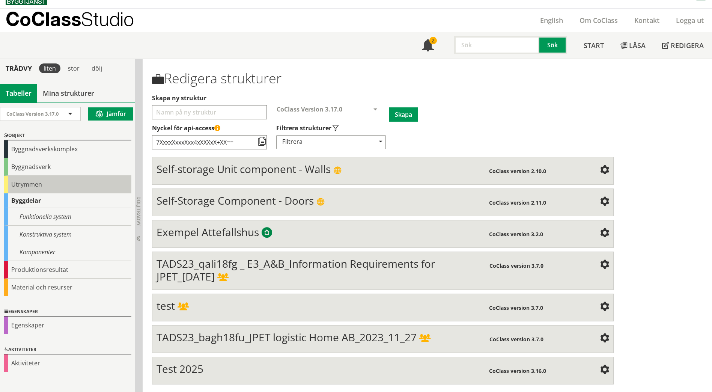
click at [14, 184] on div "Utrymmen" at bounding box center [68, 185] width 128 height 18
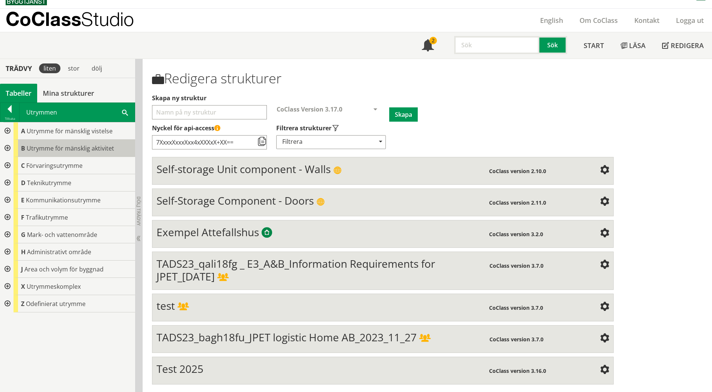
click at [47, 149] on span "Utrymme för mänsklig aktivitet" at bounding box center [71, 148] width 88 height 8
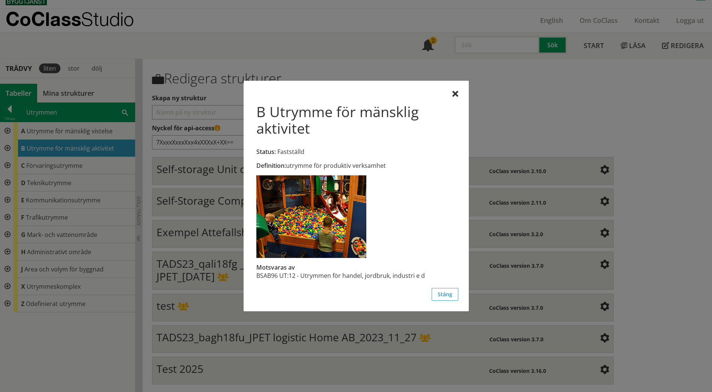
click at [48, 133] on div at bounding box center [356, 196] width 712 height 392
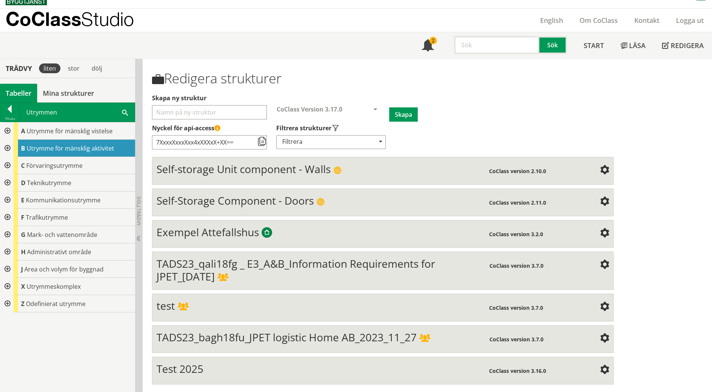
click at [7, 130] on div at bounding box center [7, 130] width 14 height 17
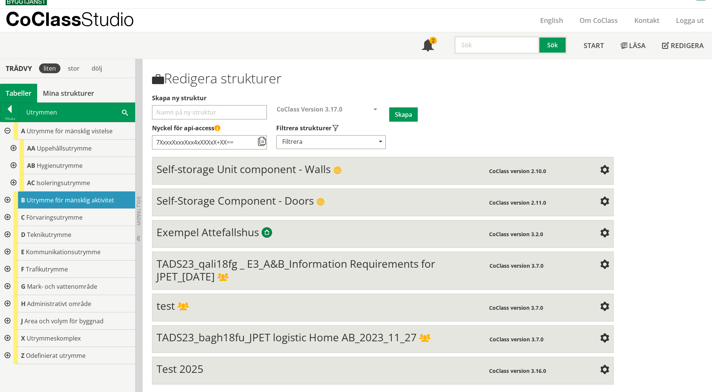
click at [13, 143] on div at bounding box center [13, 148] width 14 height 17
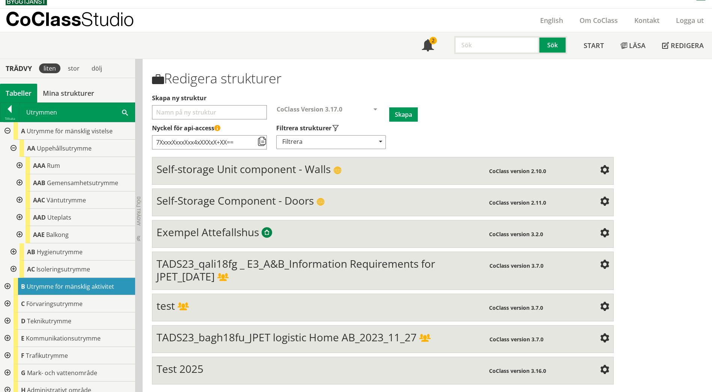
click at [14, 145] on div at bounding box center [13, 148] width 14 height 17
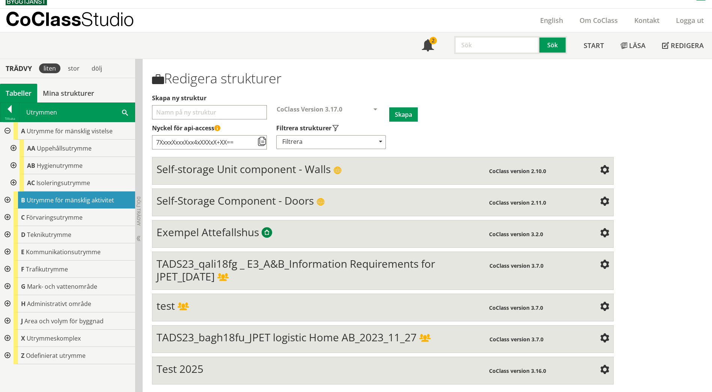
click at [14, 145] on div at bounding box center [13, 148] width 14 height 17
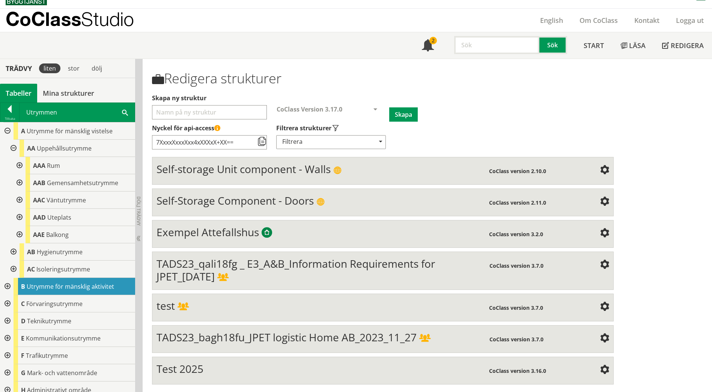
click at [20, 168] on div at bounding box center [19, 165] width 14 height 17
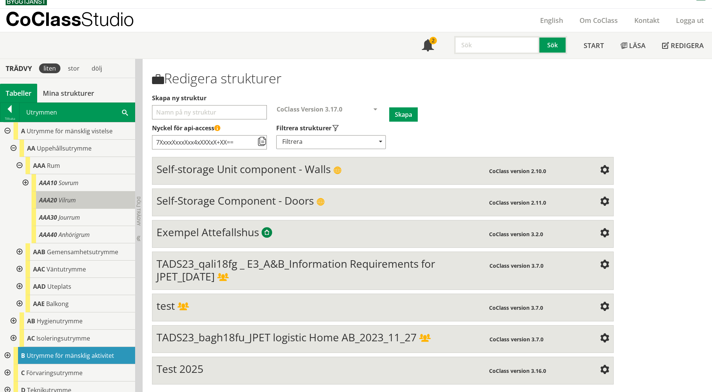
click at [51, 204] on span "AAA20" at bounding box center [48, 200] width 18 height 8
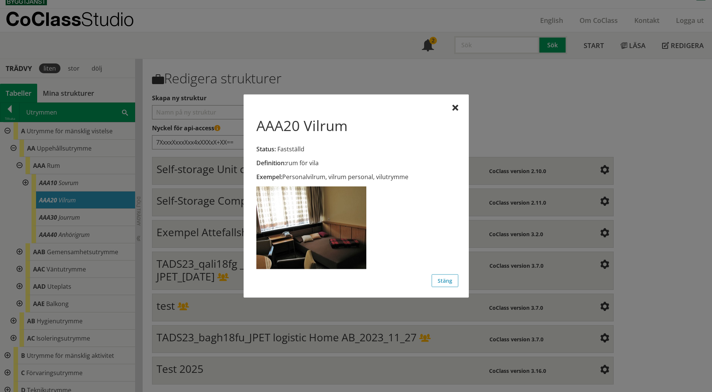
click at [80, 190] on div at bounding box center [356, 196] width 712 height 392
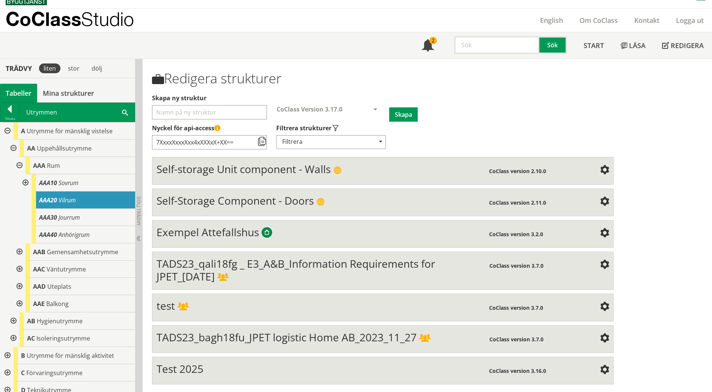
click at [125, 111] on span at bounding box center [125, 112] width 6 height 8
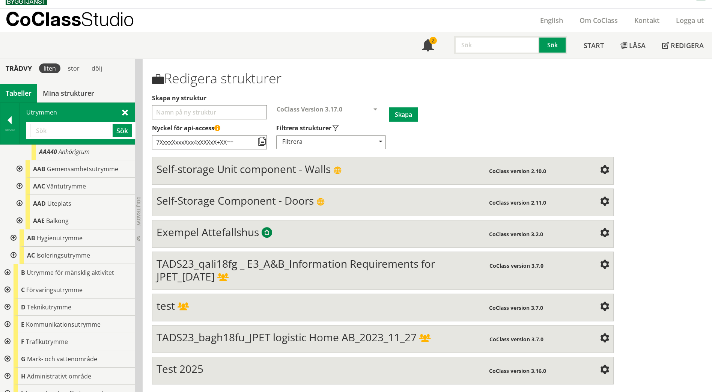
scroll to position [149, 0]
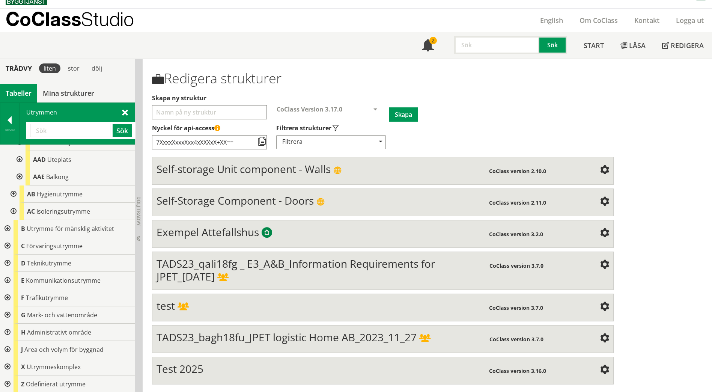
click at [14, 194] on div at bounding box center [13, 194] width 14 height 17
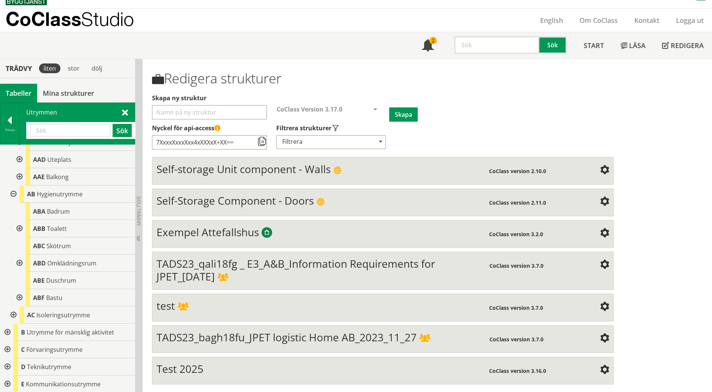
click at [72, 133] on input "text" at bounding box center [70, 130] width 80 height 13
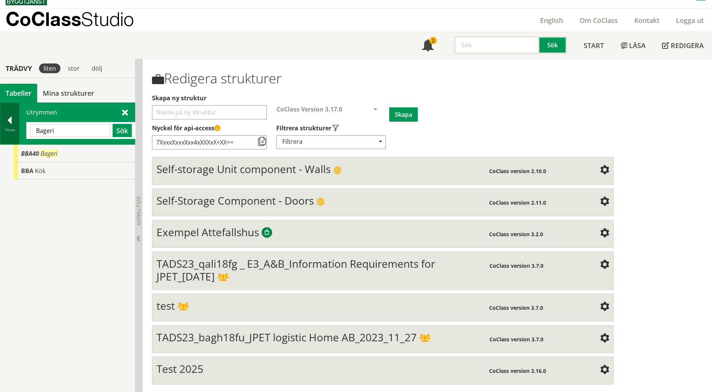
drag, startPoint x: 65, startPoint y: 128, endPoint x: 2, endPoint y: 128, distance: 62.7
click at [2, 128] on div "Tillbaka Utrymmen [GEOGRAPHIC_DATA] Sök" at bounding box center [67, 124] width 135 height 42
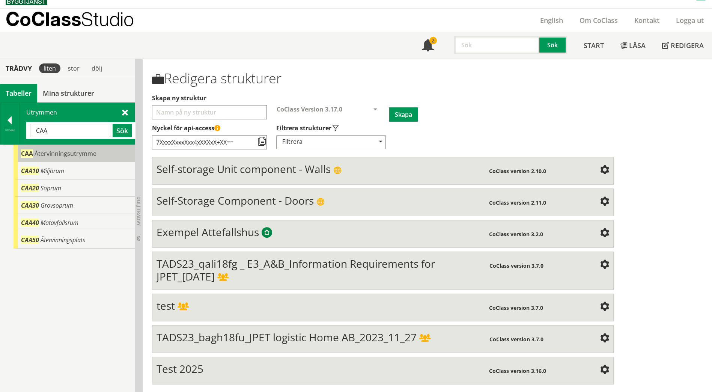
click at [62, 151] on span "Återvinningsutrymme" at bounding box center [66, 153] width 62 height 8
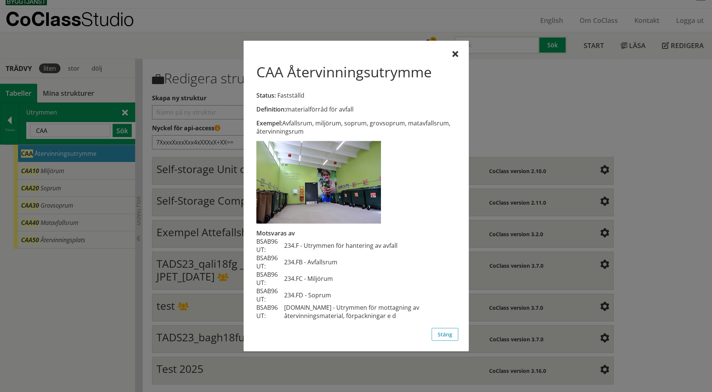
click at [63, 192] on div at bounding box center [356, 196] width 712 height 392
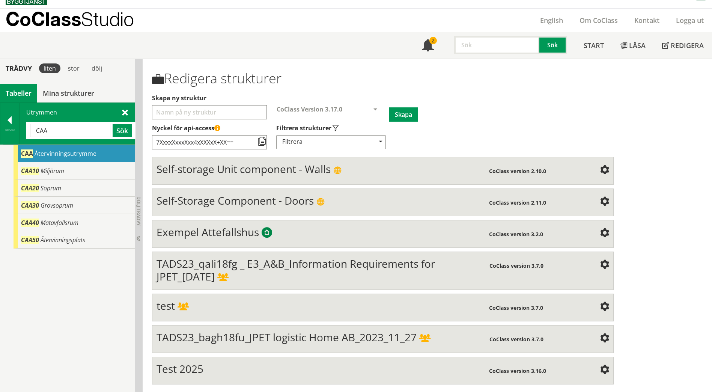
click at [63, 192] on div "CAA20 Soprum" at bounding box center [75, 188] width 122 height 17
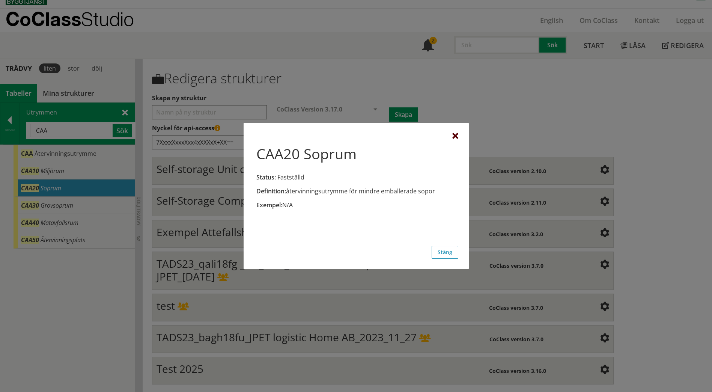
click at [454, 136] on div at bounding box center [456, 136] width 6 height 6
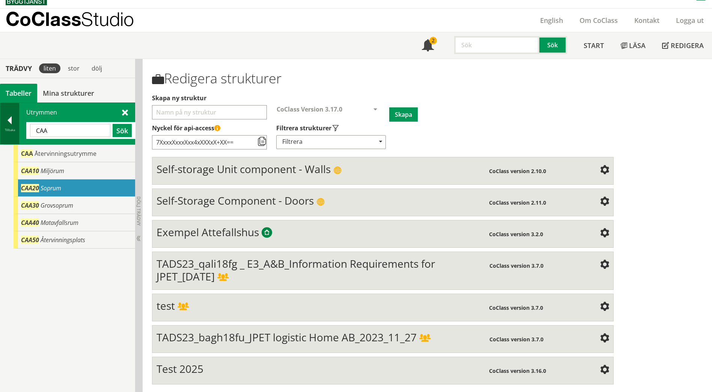
drag, startPoint x: 53, startPoint y: 131, endPoint x: 14, endPoint y: 130, distance: 39.4
click at [14, 130] on div "Tillbaka Utrymmen CAA Sök" at bounding box center [67, 124] width 135 height 42
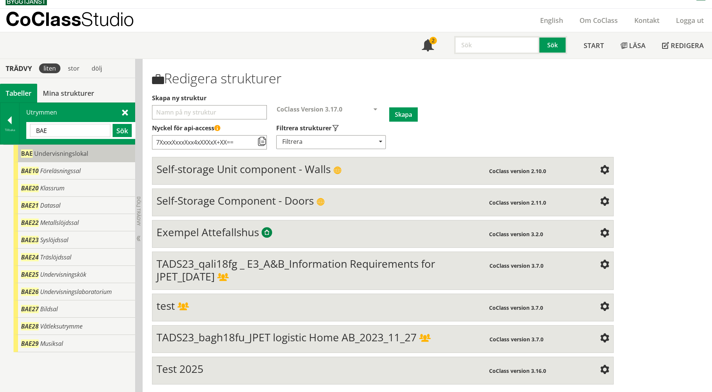
click at [28, 152] on span "BAE" at bounding box center [27, 153] width 12 height 8
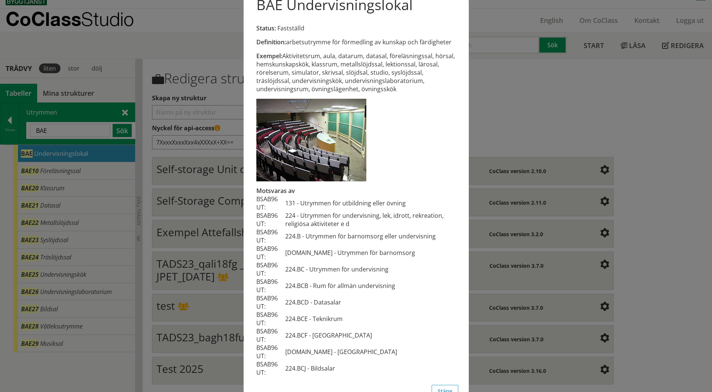
scroll to position [13, 0]
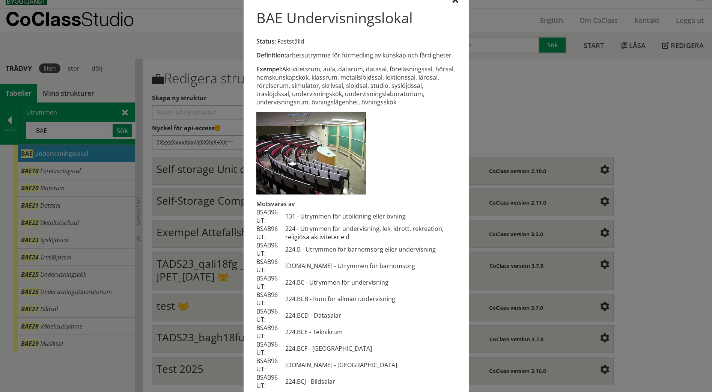
click at [56, 158] on div at bounding box center [356, 196] width 712 height 392
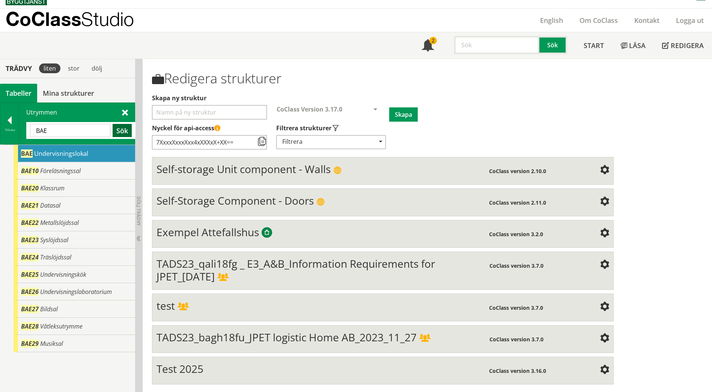
click at [127, 128] on button "Sök" at bounding box center [122, 130] width 19 height 13
click at [124, 116] on span at bounding box center [125, 112] width 6 height 8
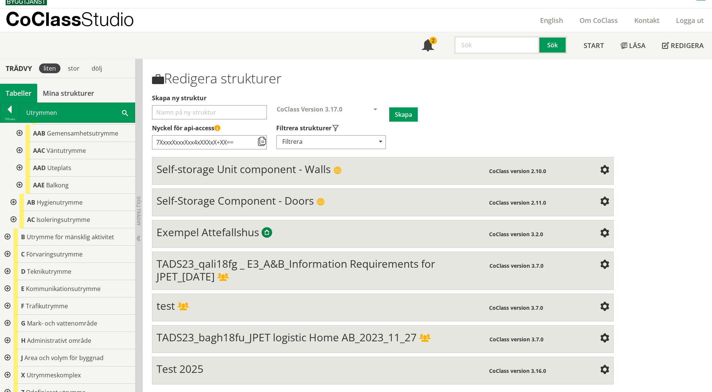
scroll to position [128, 0]
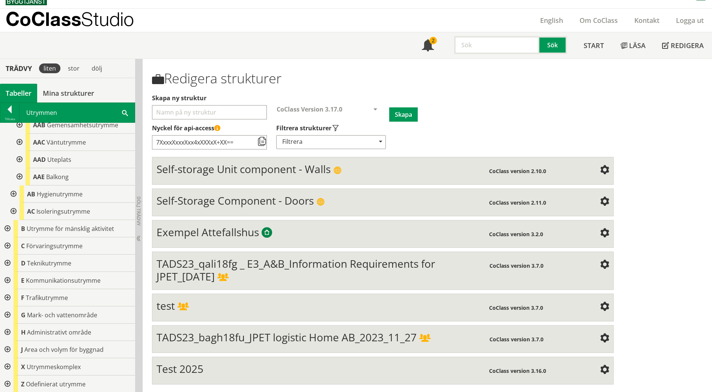
click at [8, 228] on div at bounding box center [7, 228] width 14 height 17
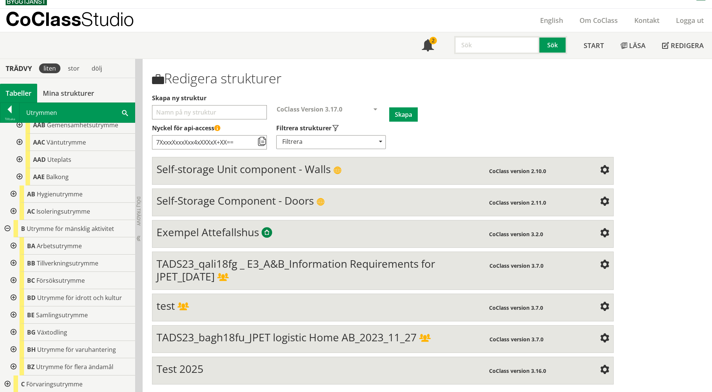
click at [14, 248] on div at bounding box center [13, 245] width 14 height 17
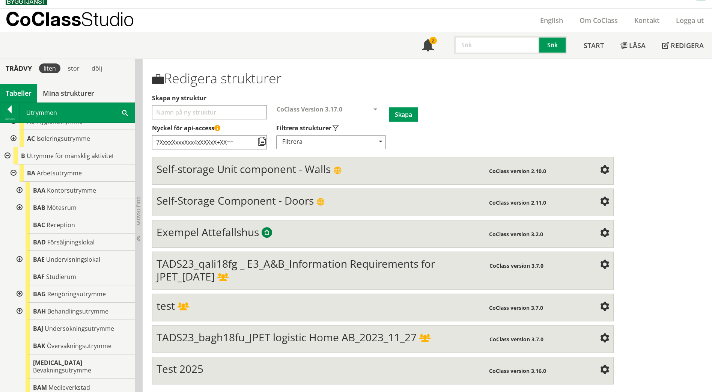
scroll to position [203, 0]
click at [19, 255] on div at bounding box center [19, 257] width 14 height 17
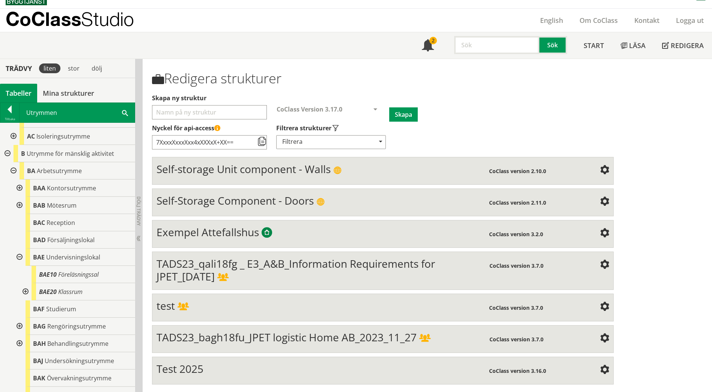
click at [26, 290] on div at bounding box center [25, 291] width 14 height 17
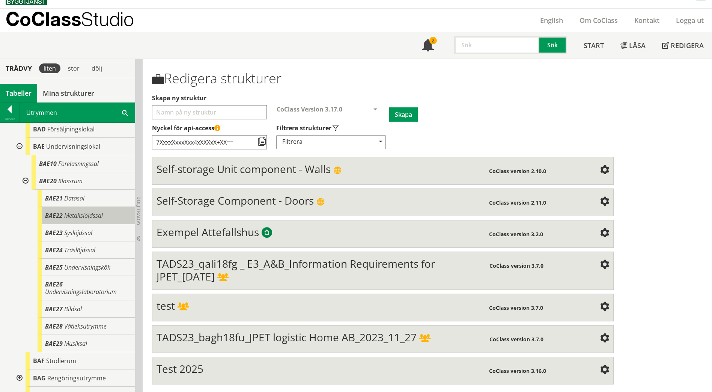
scroll to position [315, 0]
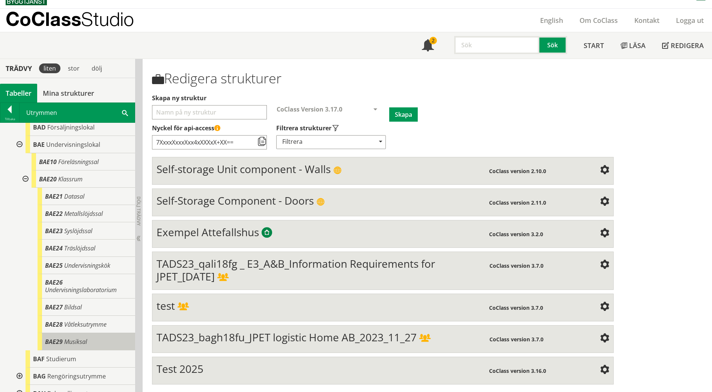
click at [74, 341] on span "Musiksal" at bounding box center [75, 342] width 23 height 8
click at [130, 113] on div "Utrymmen BAE Sök" at bounding box center [77, 113] width 115 height 20
click at [125, 114] on span at bounding box center [125, 113] width 6 height 8
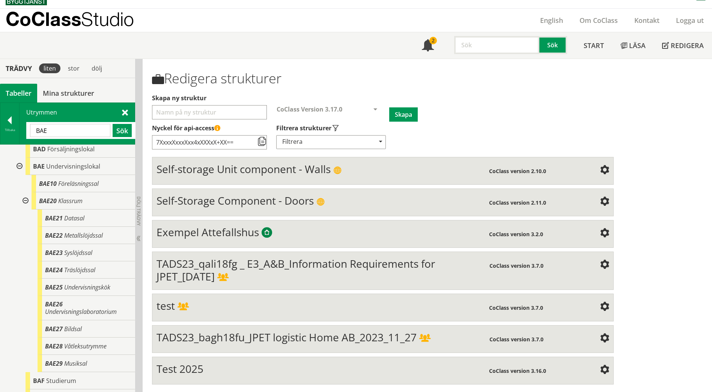
drag, startPoint x: 55, startPoint y: 131, endPoint x: 28, endPoint y: 131, distance: 26.7
click at [28, 131] on div "BAE Sök" at bounding box center [80, 130] width 109 height 17
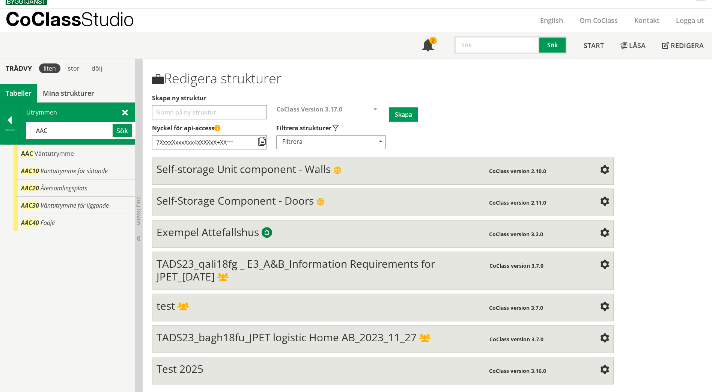
scroll to position [0, 0]
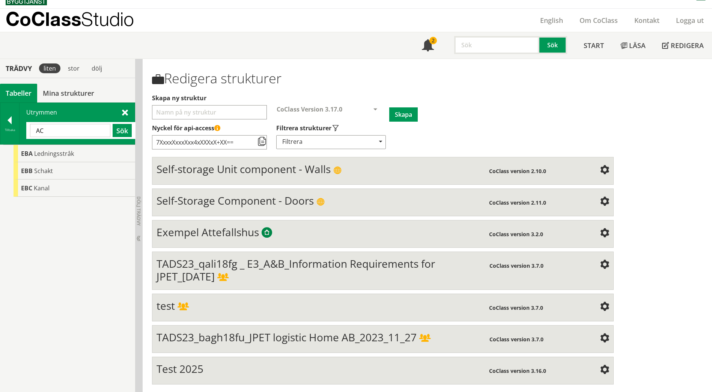
type input "A"
type input "s"
type input "avfall"
click at [9, 124] on div at bounding box center [9, 121] width 19 height 11
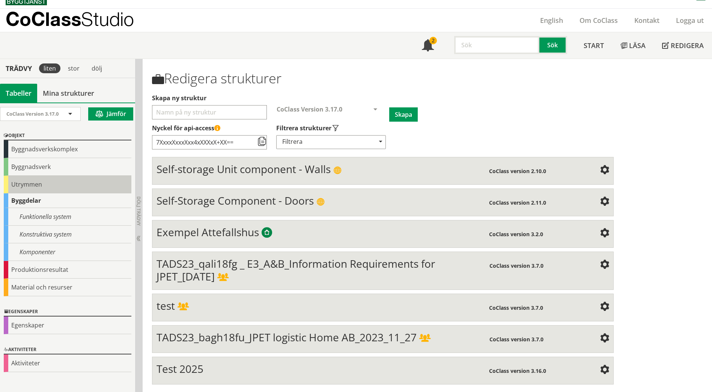
click at [15, 191] on div "Utrymmen" at bounding box center [68, 185] width 128 height 18
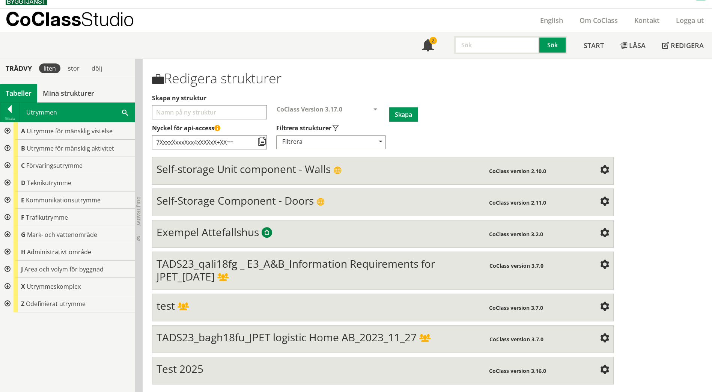
click at [8, 149] on div at bounding box center [7, 148] width 14 height 17
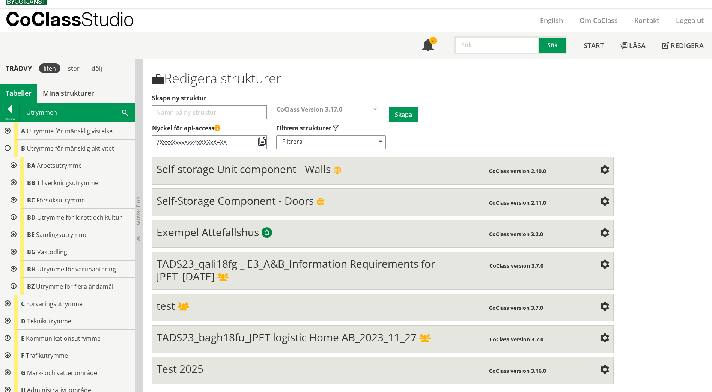
click at [12, 164] on div at bounding box center [13, 165] width 14 height 17
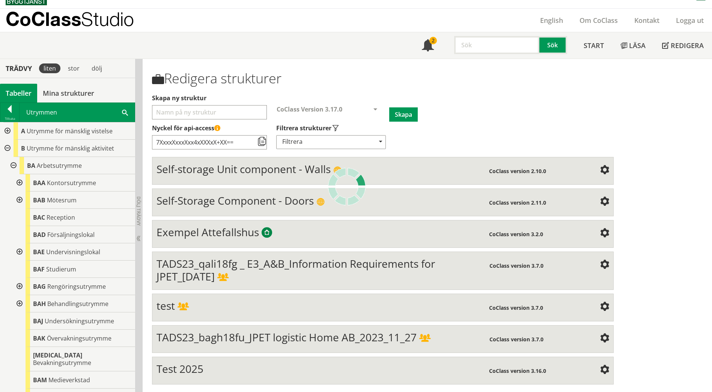
click at [20, 251] on div at bounding box center [19, 251] width 14 height 17
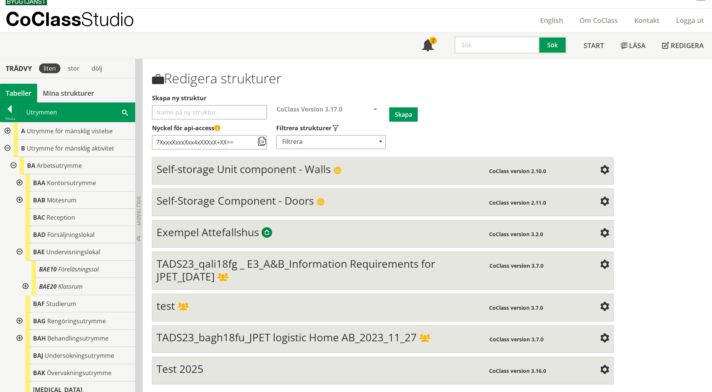
click at [24, 287] on div at bounding box center [25, 286] width 14 height 17
